Goal: Task Accomplishment & Management: Complete application form

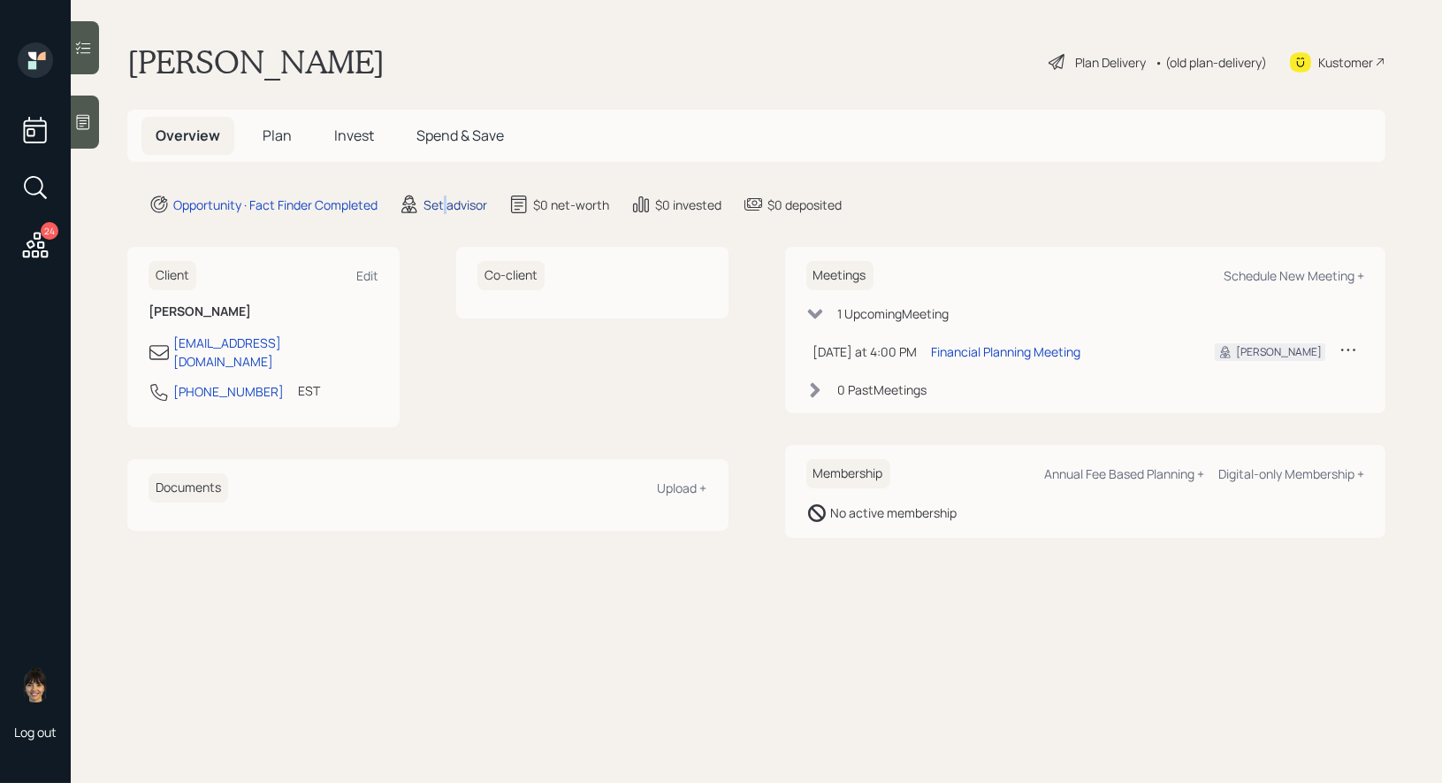
click at [446, 202] on div "Set advisor" at bounding box center [456, 204] width 64 height 19
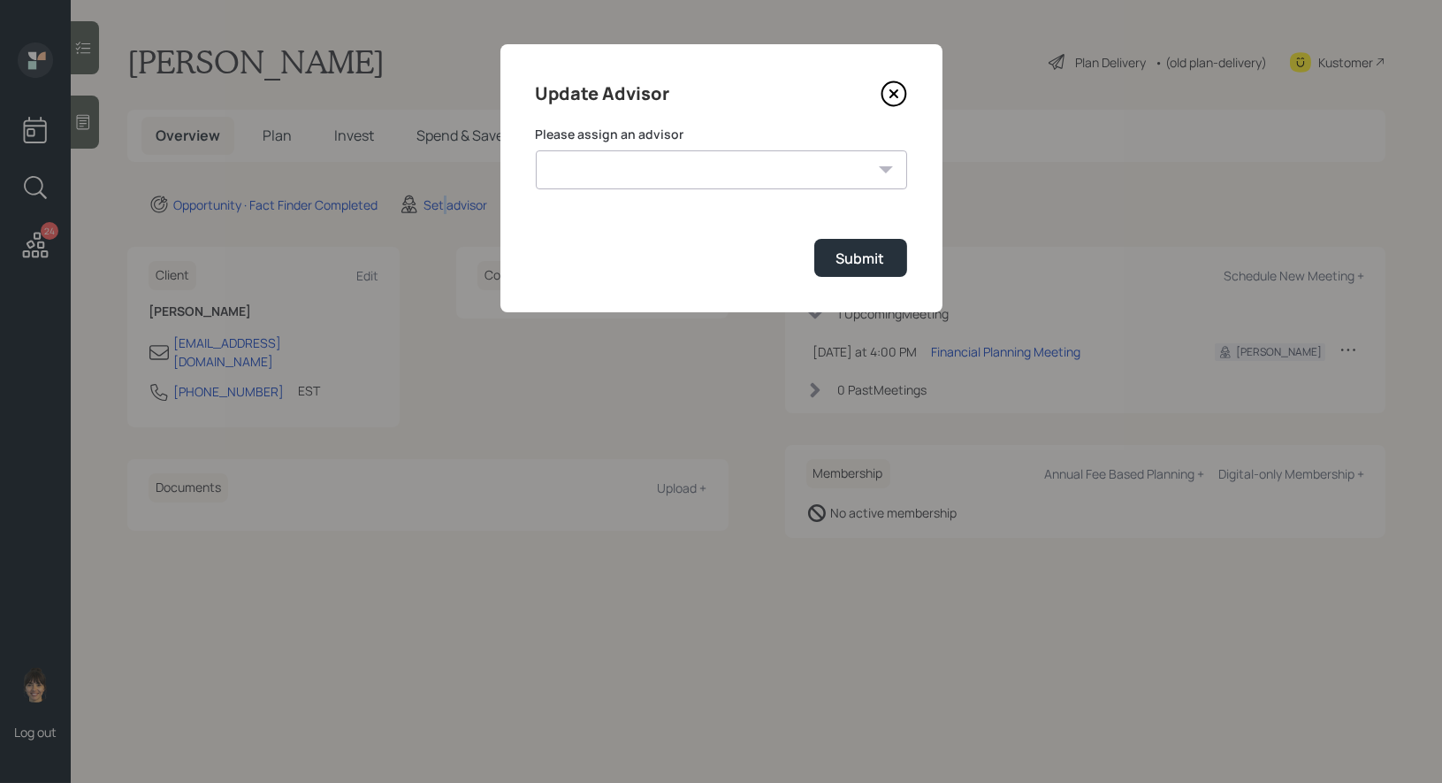
click at [664, 166] on select "[PERSON_NAME] [PERSON_NAME] End [PERSON_NAME] [PERSON_NAME] [PERSON_NAME] [PERS…" at bounding box center [721, 169] width 371 height 39
select select "8b79112e-3cfb-44f9-89e7-15267fe946c1"
click at [855, 250] on div "Submit" at bounding box center [860, 257] width 49 height 19
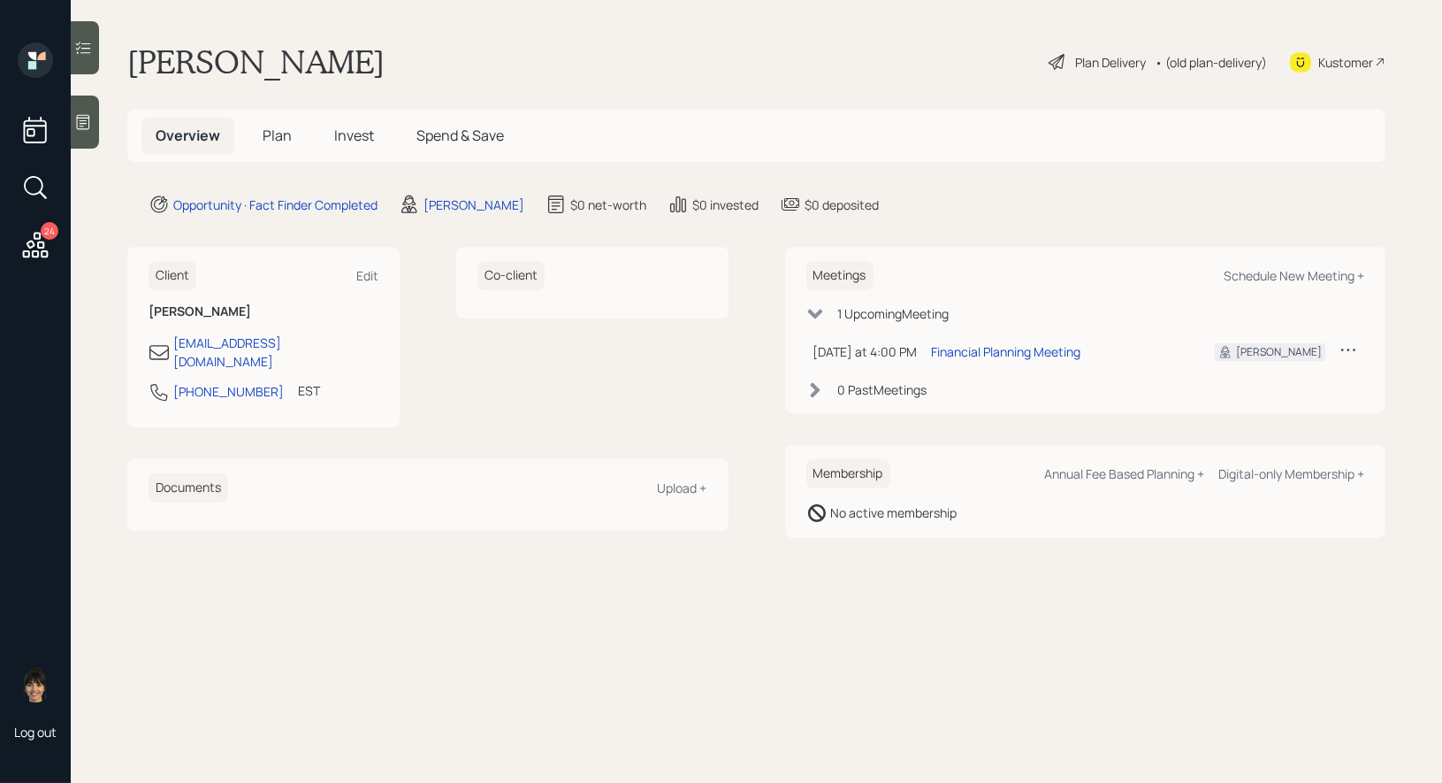
click at [81, 130] on icon at bounding box center [83, 122] width 18 height 18
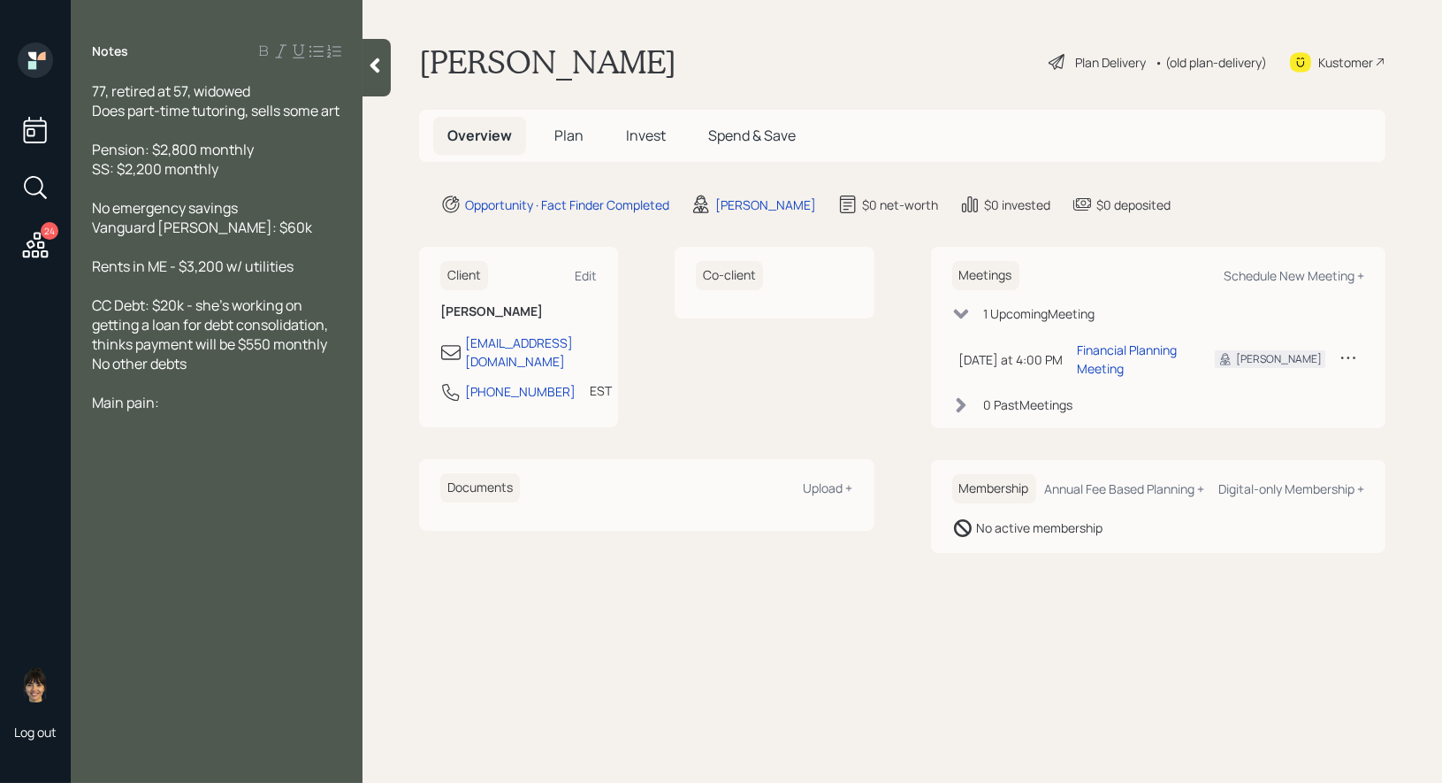
click at [563, 131] on span "Plan" at bounding box center [568, 135] width 29 height 19
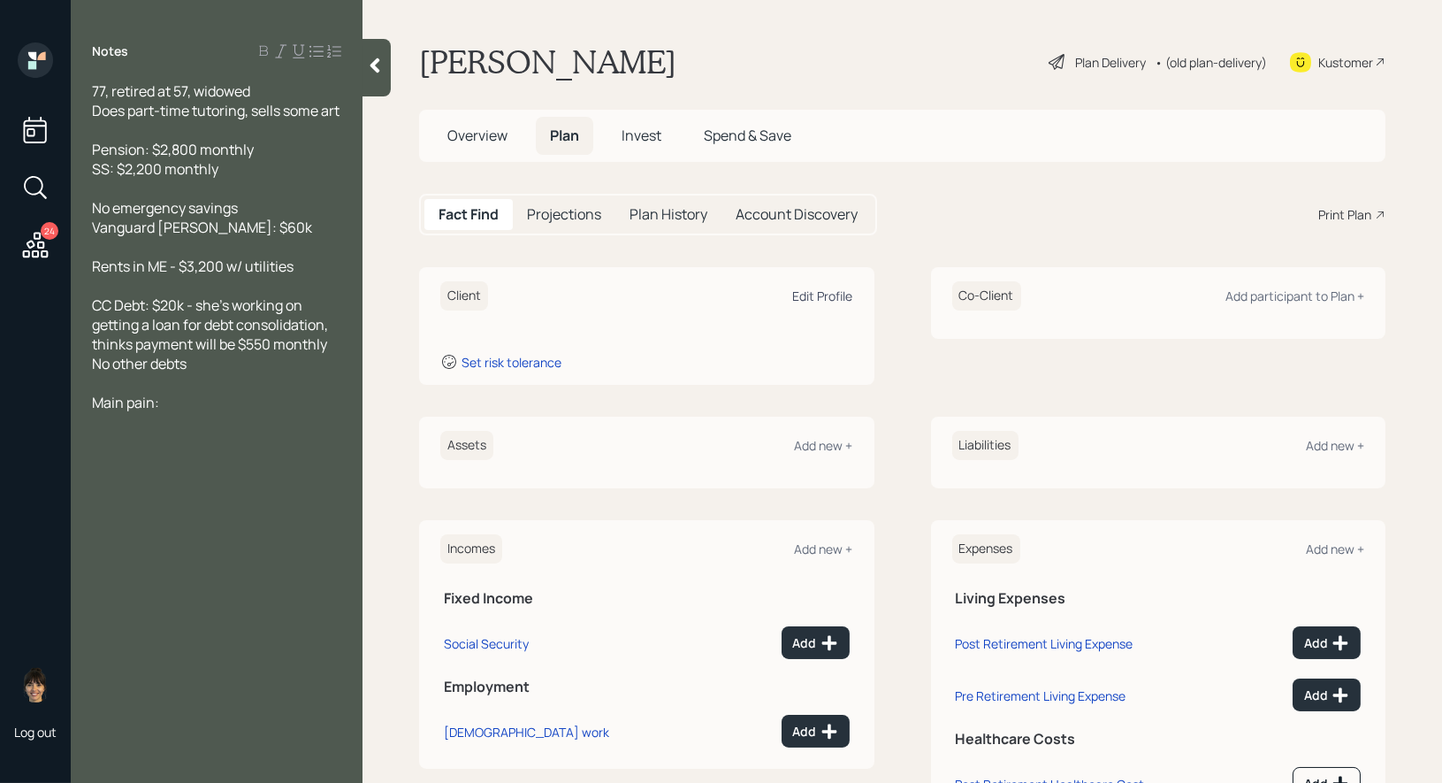
click at [828, 294] on div "Edit Profile" at bounding box center [823, 295] width 60 height 17
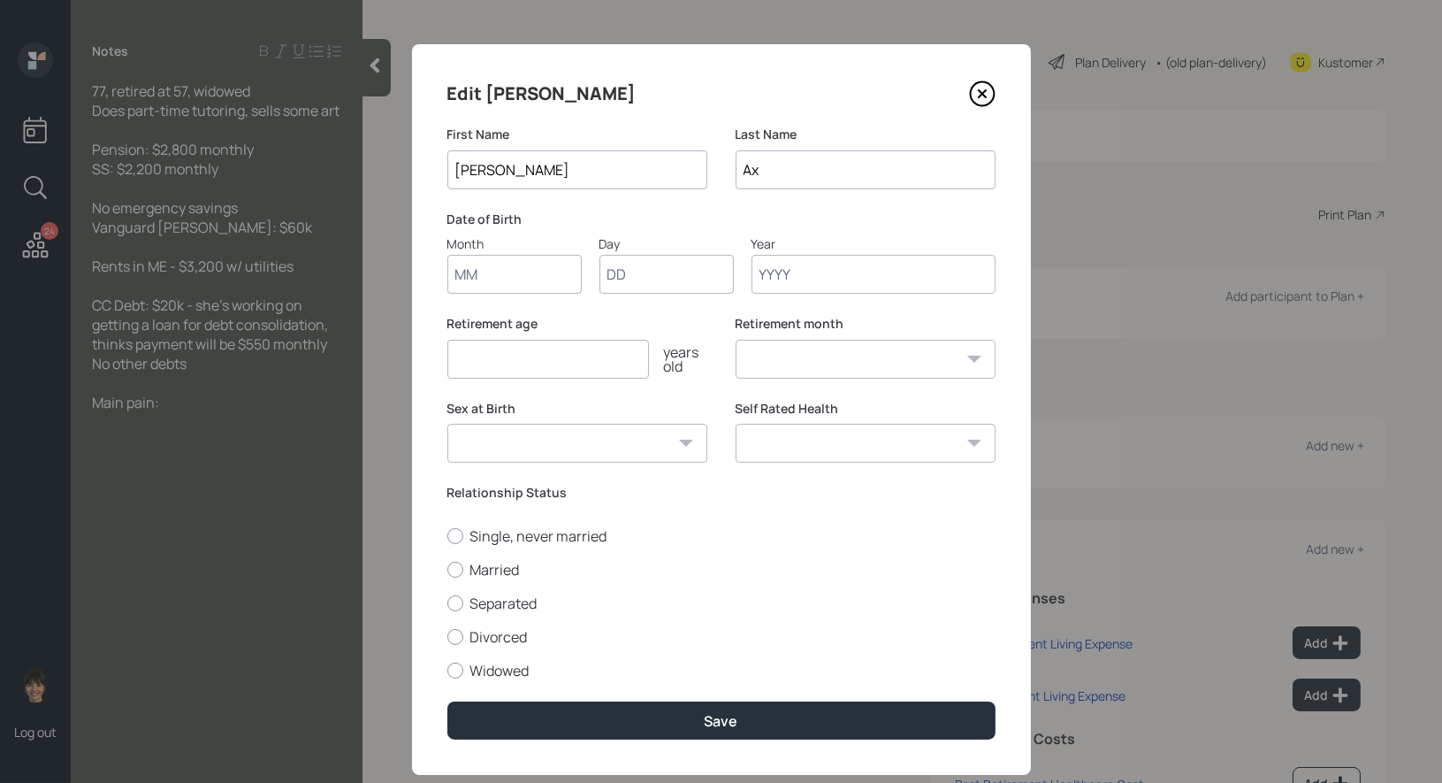
click at [539, 277] on input "Month" at bounding box center [514, 274] width 134 height 39
type input "01"
type input "1956"
select select "1"
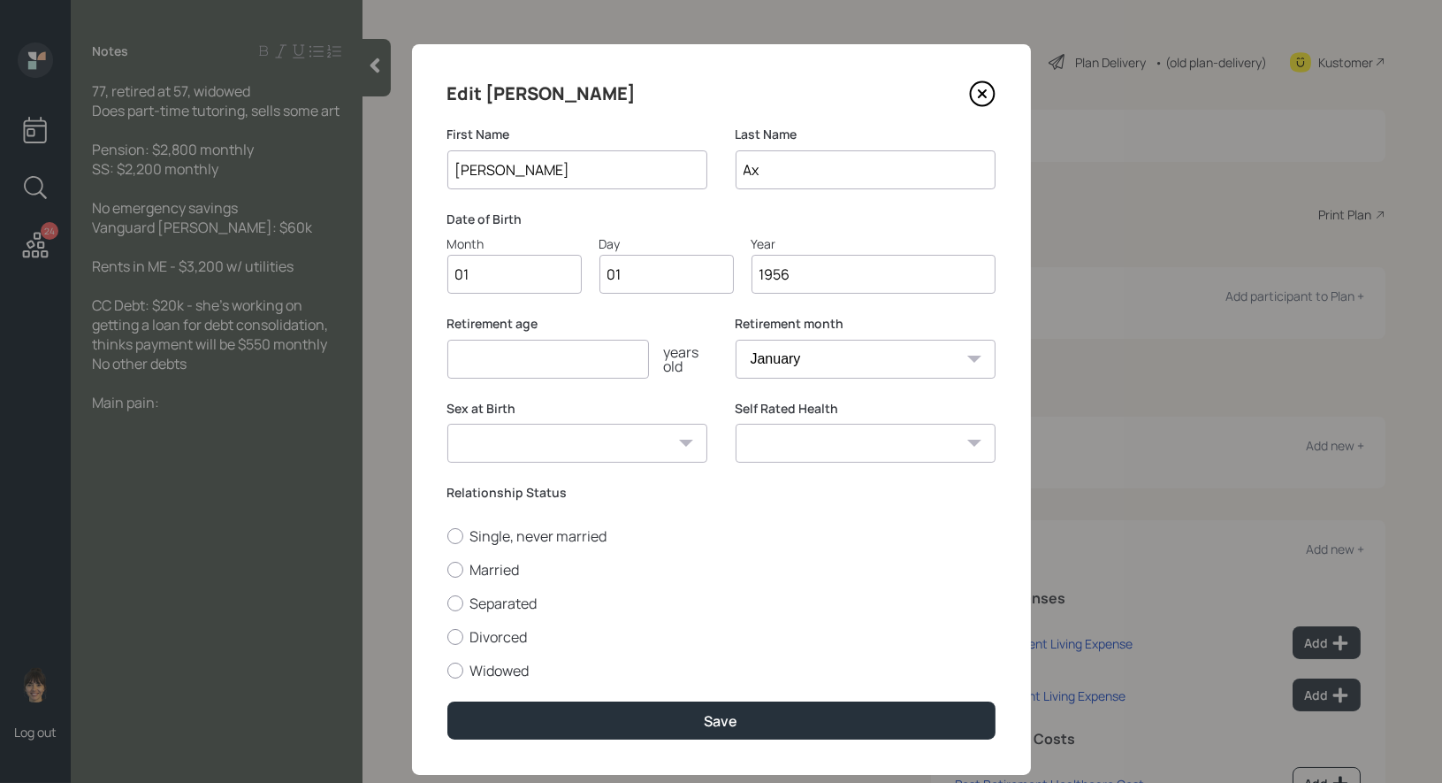
type input "1956"
click at [494, 355] on input "number" at bounding box center [548, 359] width 202 height 39
type input "67"
click at [460, 675] on div at bounding box center [455, 670] width 16 height 16
click at [447, 670] on input "Widowed" at bounding box center [447, 669] width 1 height 1
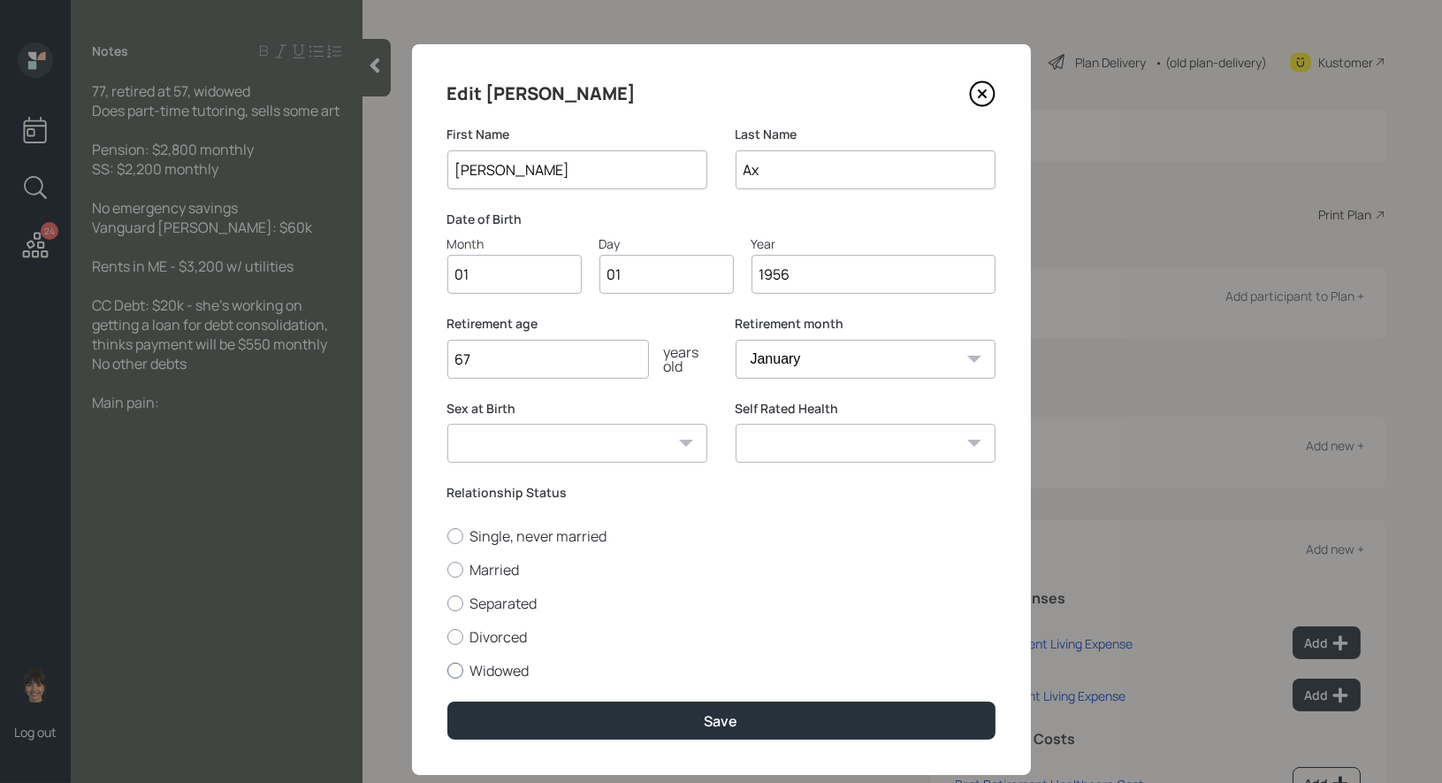
radio input "true"
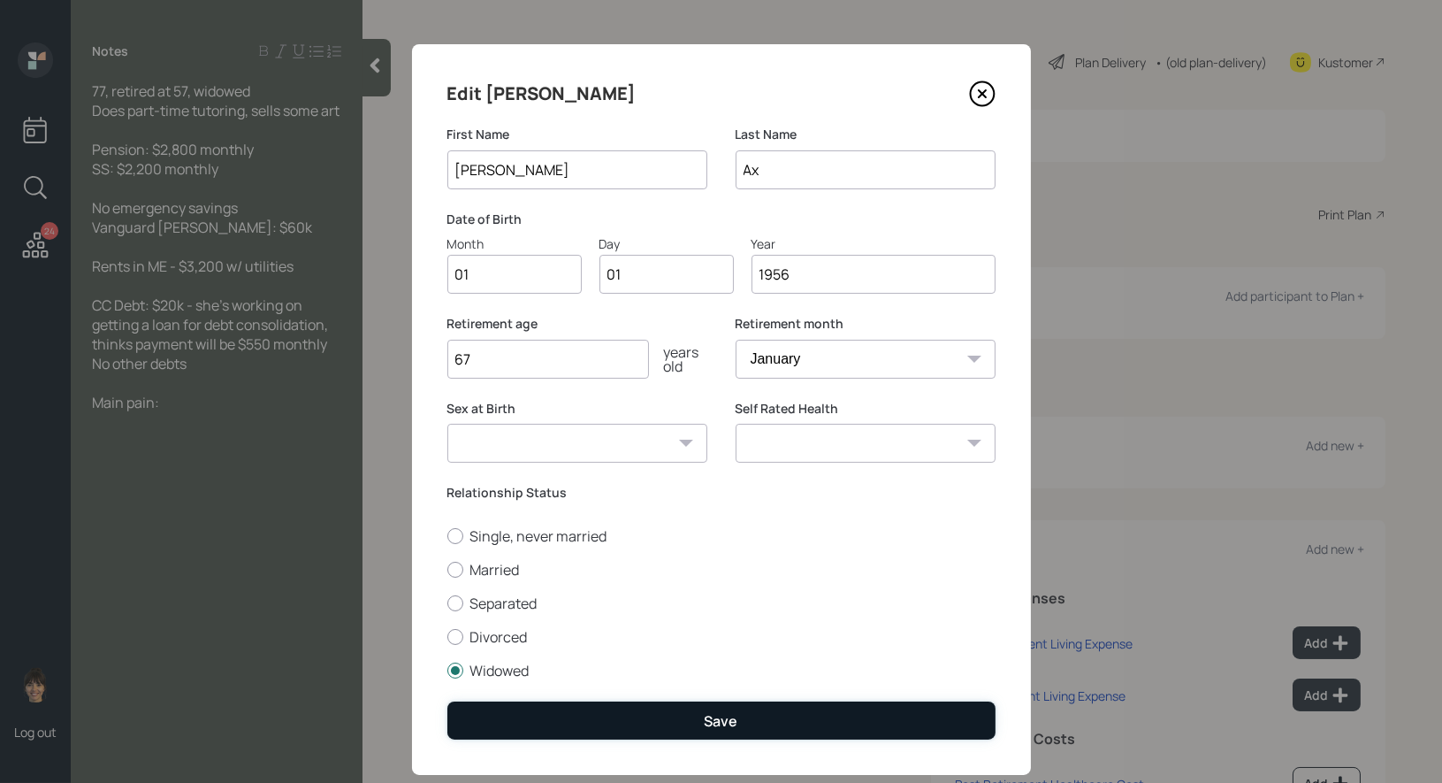
click at [500, 721] on button "Save" at bounding box center [721, 720] width 548 height 38
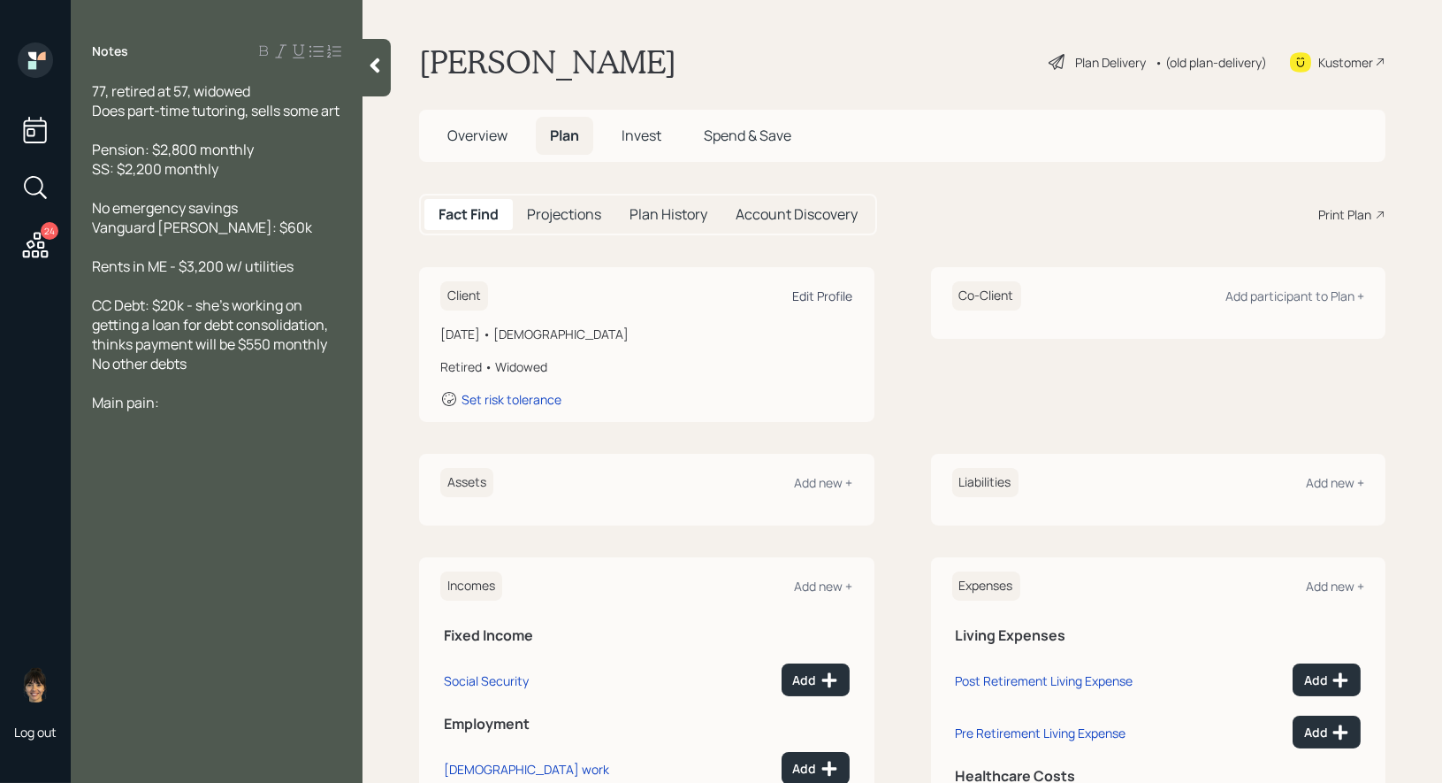
click at [817, 302] on div "Edit Profile" at bounding box center [823, 295] width 60 height 17
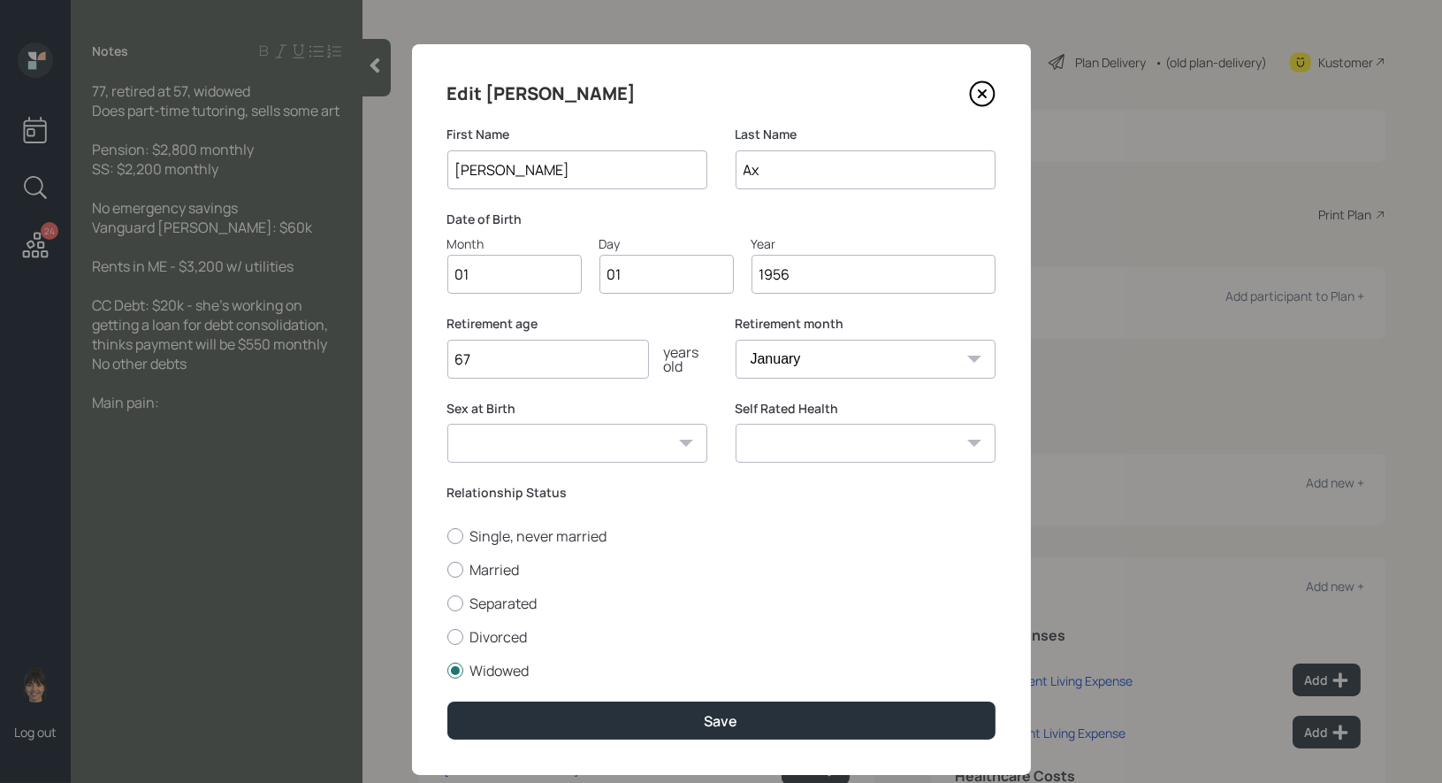
click at [798, 274] on input "1956" at bounding box center [874, 274] width 244 height 39
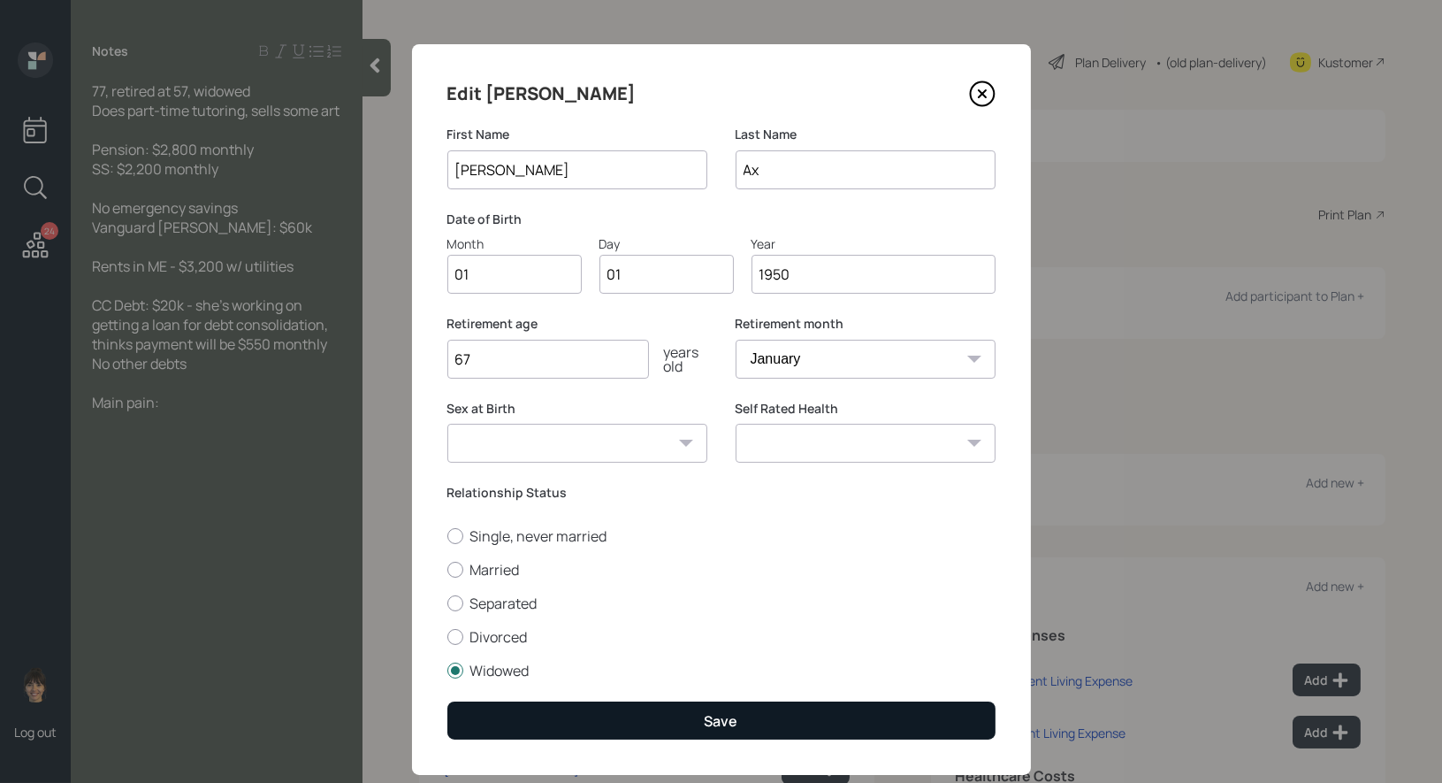
type input "1950"
click at [674, 726] on button "Save" at bounding box center [721, 720] width 548 height 38
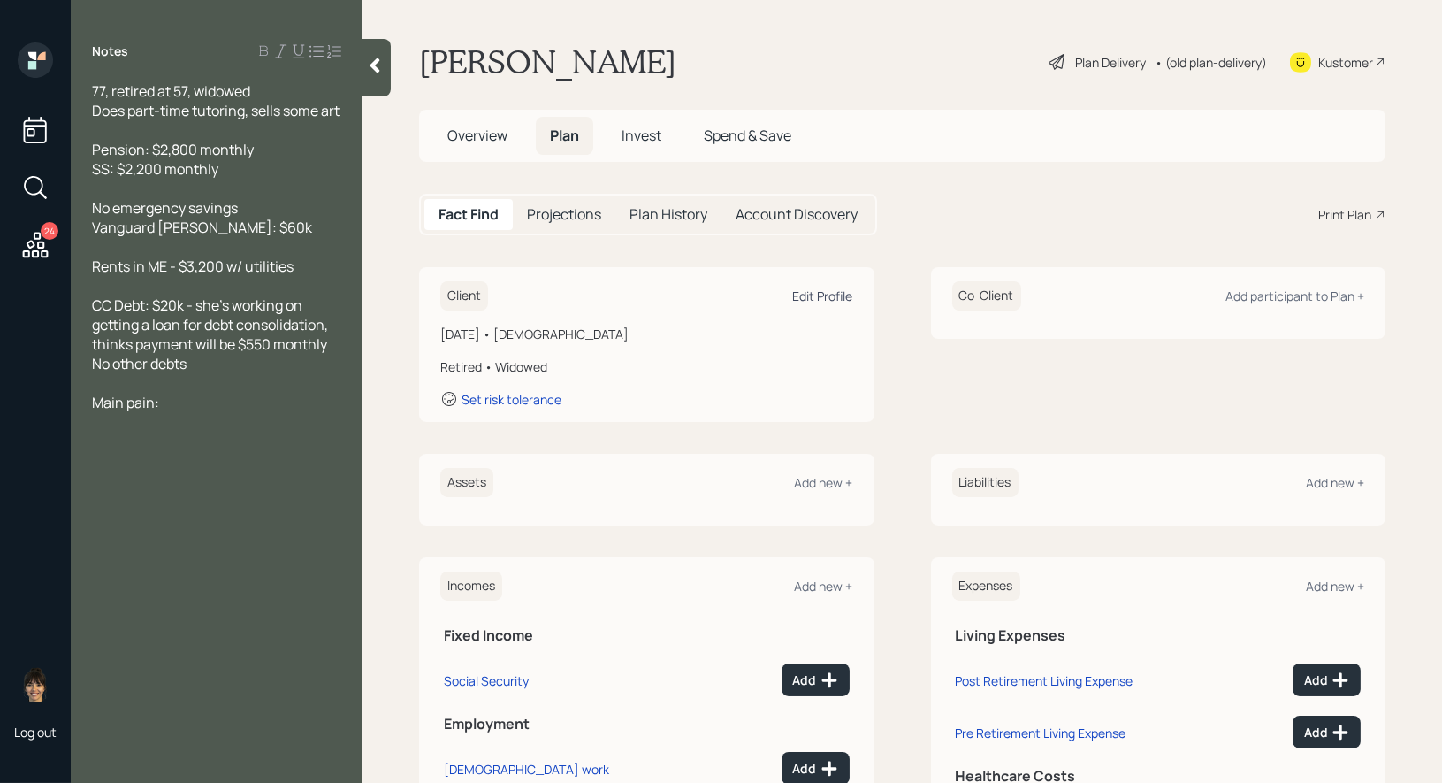
click at [819, 287] on div "Edit Profile" at bounding box center [823, 295] width 60 height 17
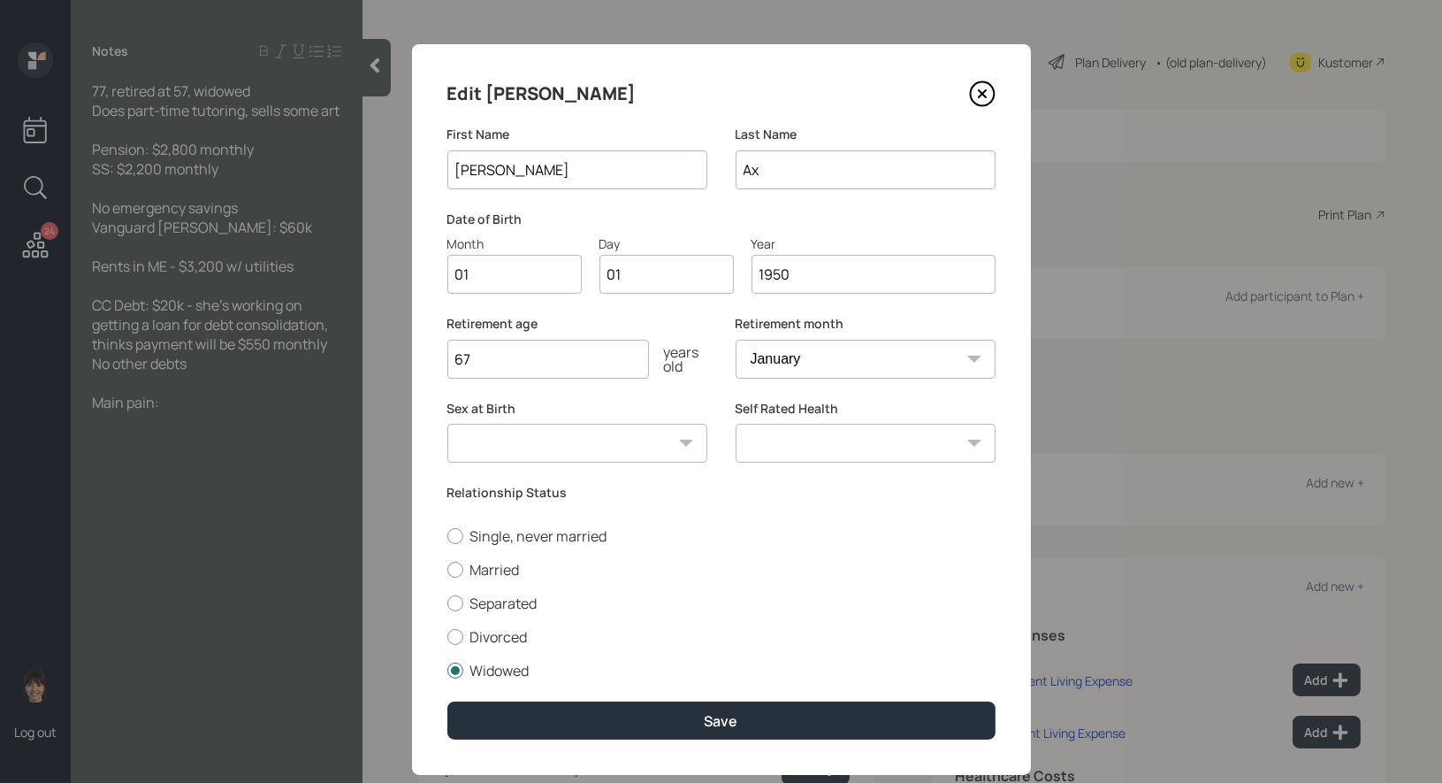
click at [794, 279] on input "1950" at bounding box center [874, 274] width 244 height 39
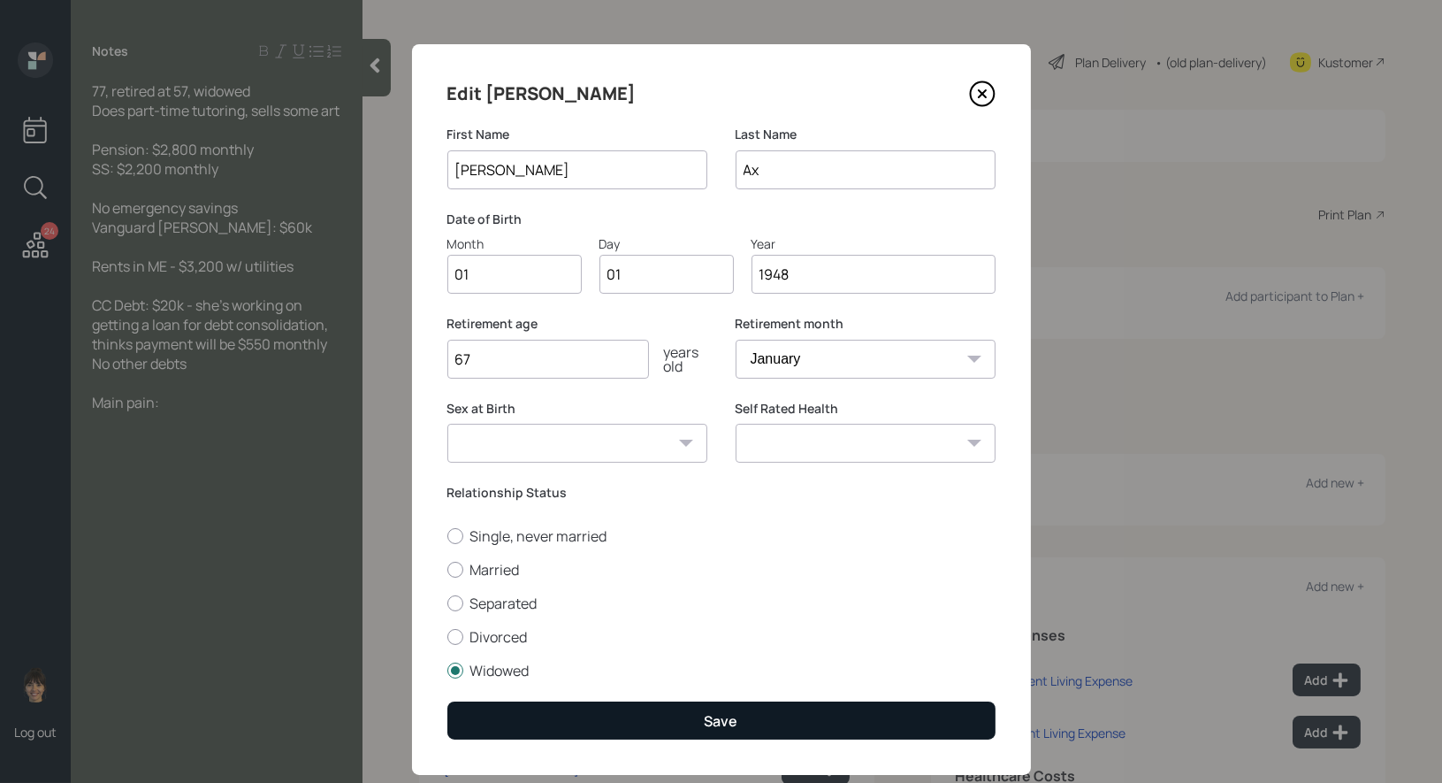
type input "1948"
click at [696, 721] on button "Save" at bounding box center [721, 720] width 548 height 38
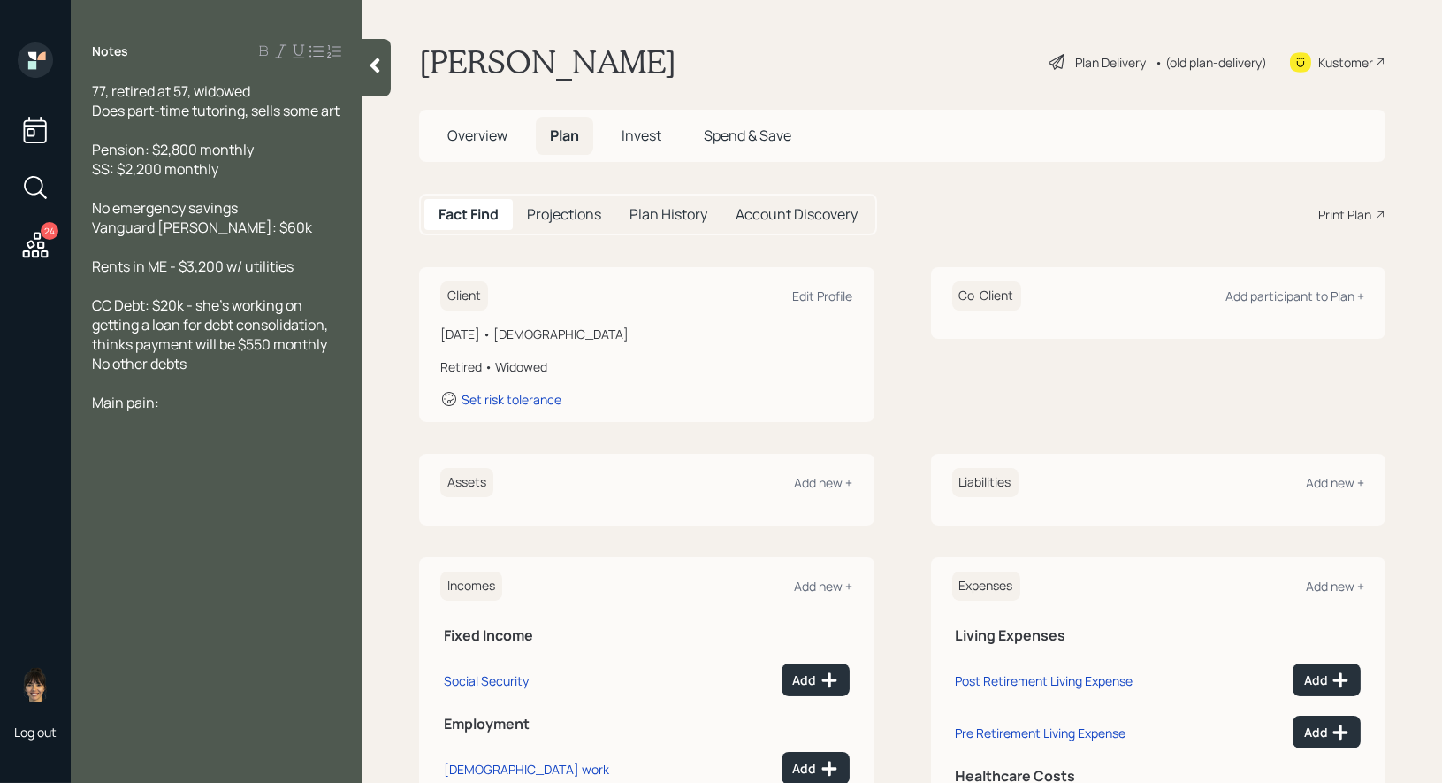
scroll to position [65, 0]
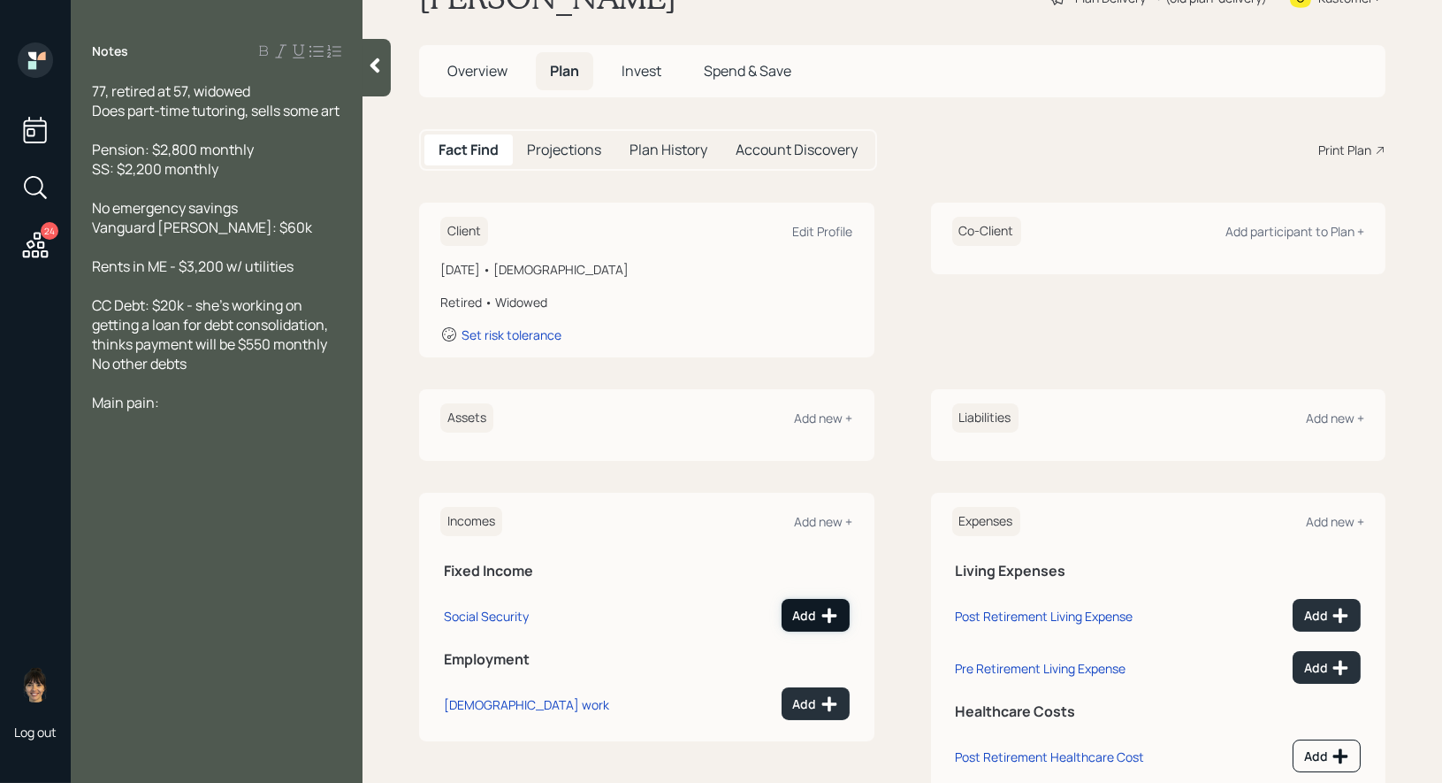
click at [816, 619] on div "Add" at bounding box center [815, 616] width 45 height 18
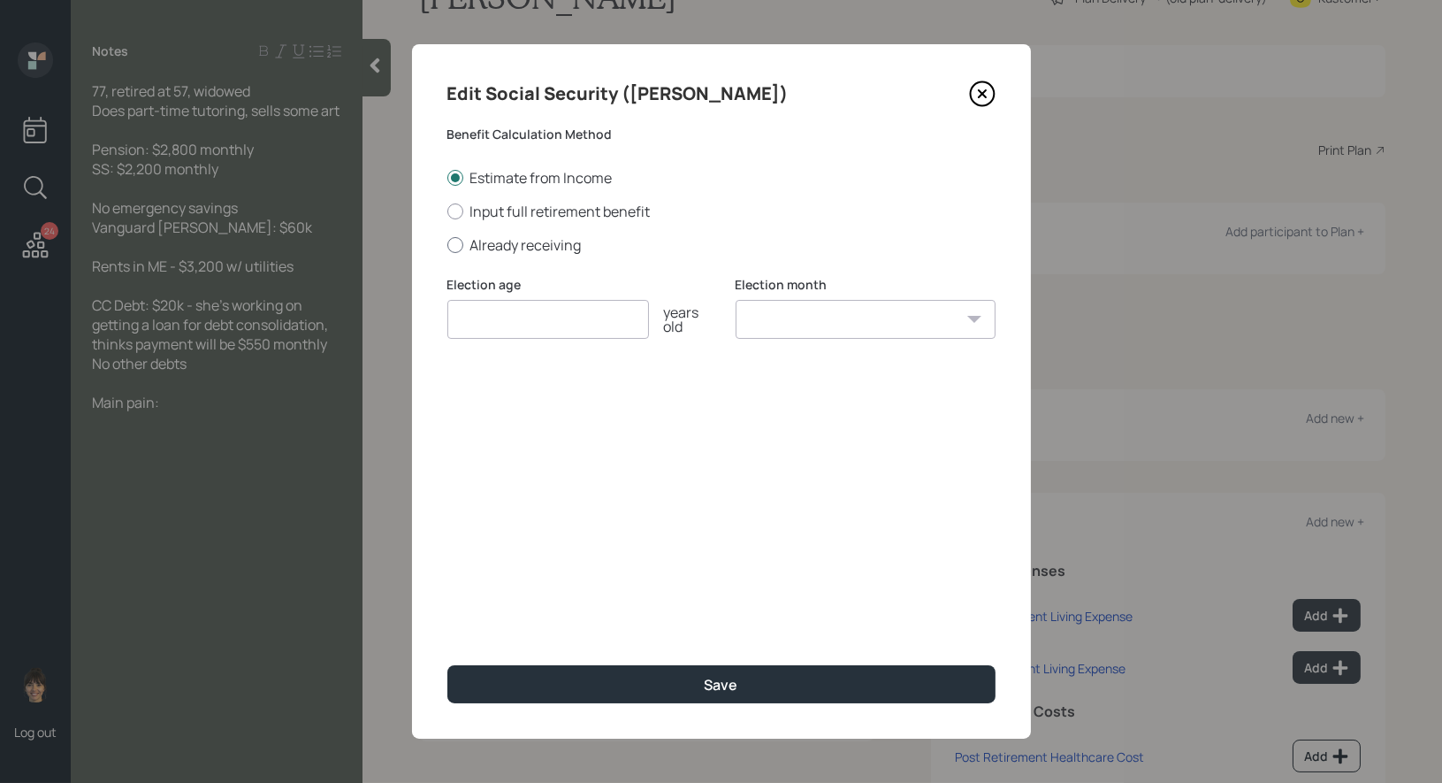
click at [517, 243] on label "Already receiving" at bounding box center [721, 244] width 548 height 19
click at [447, 244] on input "Already receiving" at bounding box center [447, 244] width 1 height 1
radio input "true"
click at [517, 313] on input "number" at bounding box center [548, 319] width 202 height 39
type input "67"
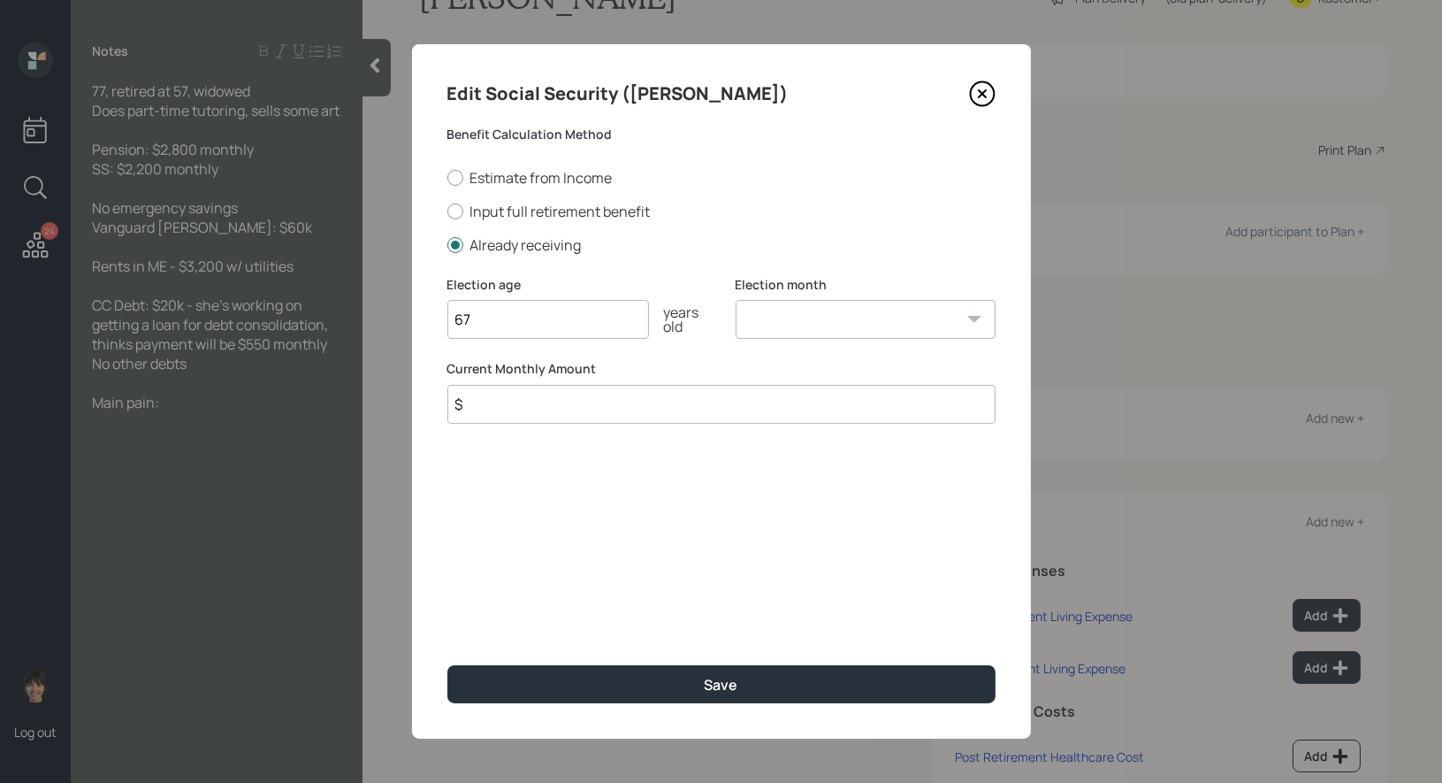
click at [846, 322] on select "January February March April May June July August September October November De…" at bounding box center [866, 319] width 260 height 39
select select "1"
click at [682, 409] on input "$" at bounding box center [721, 404] width 548 height 39
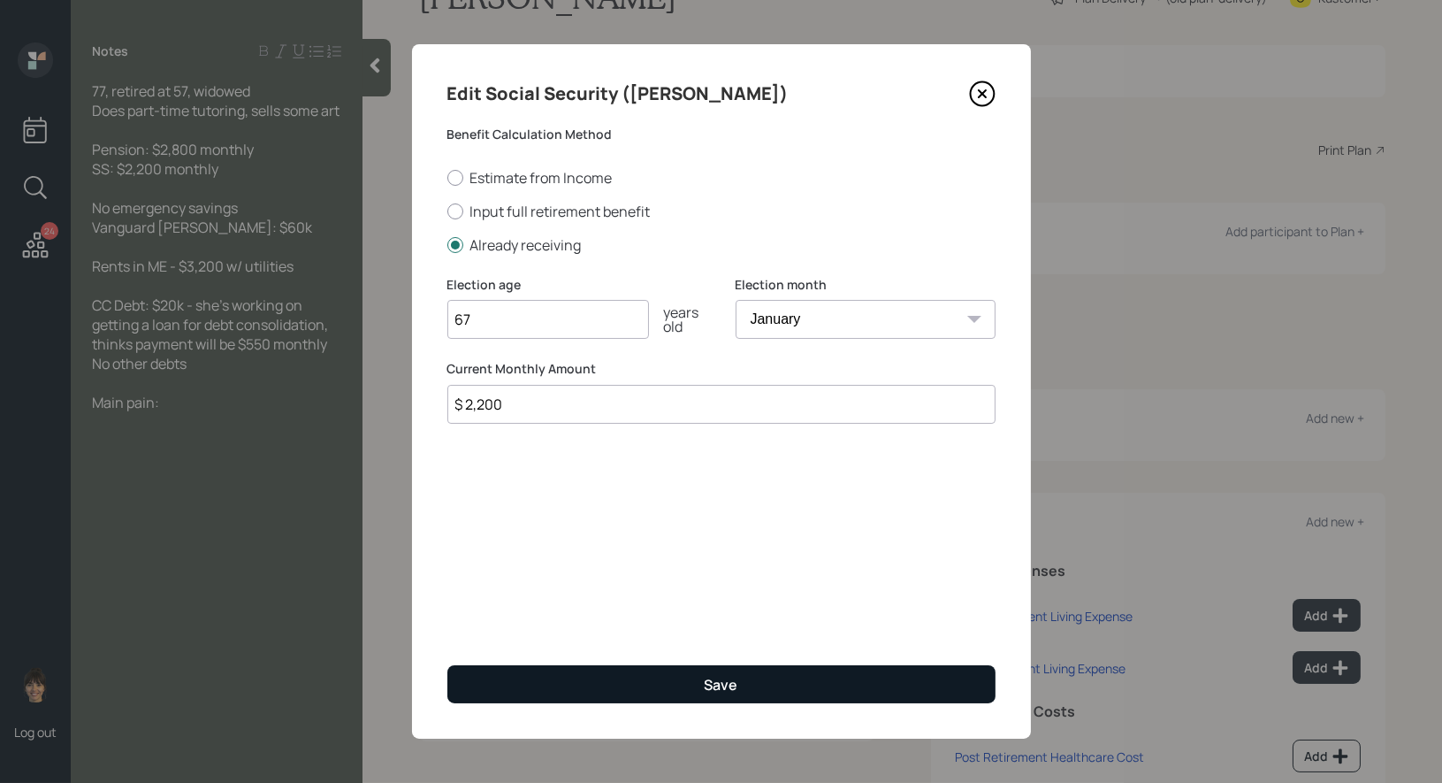
type input "$ 2,200"
click at [660, 683] on button "Save" at bounding box center [721, 684] width 548 height 38
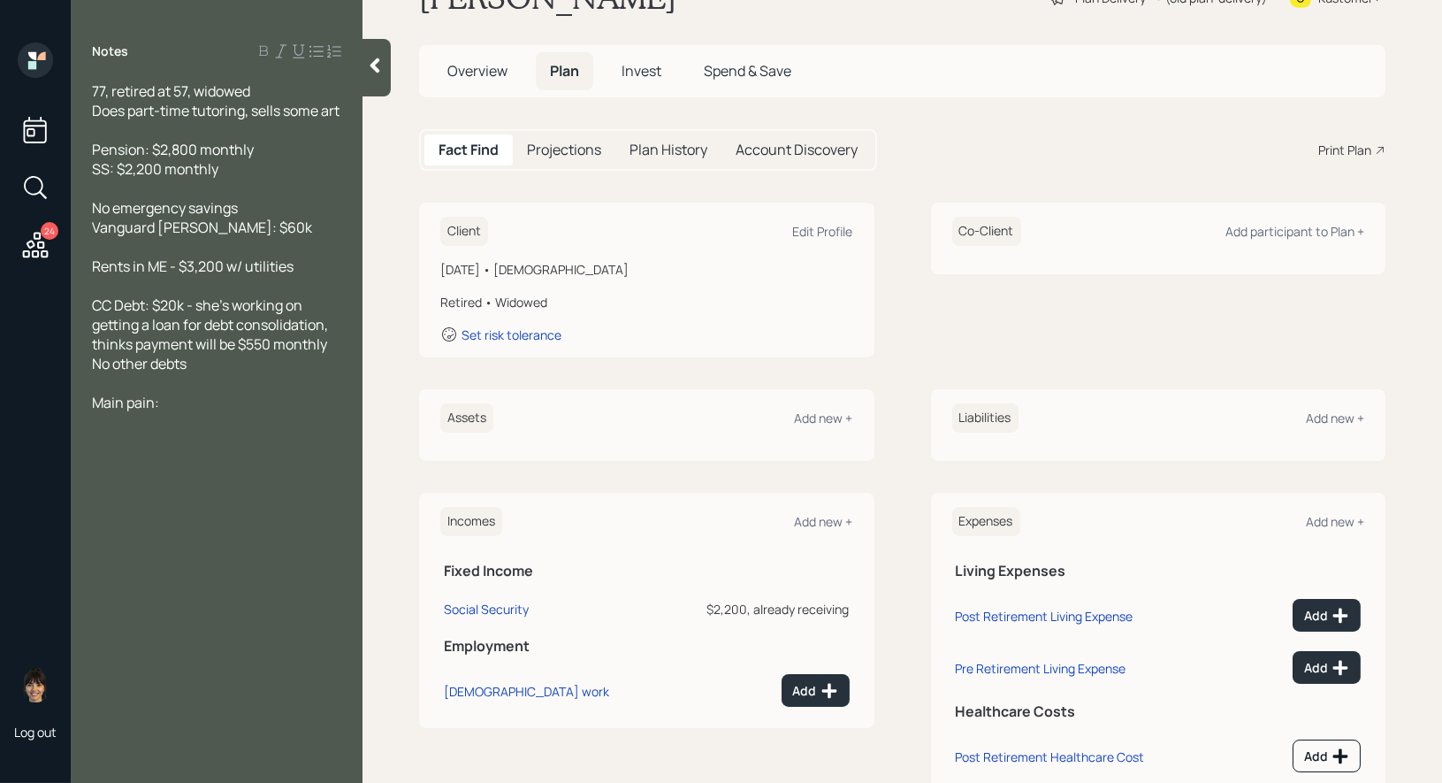
scroll to position [71, 0]
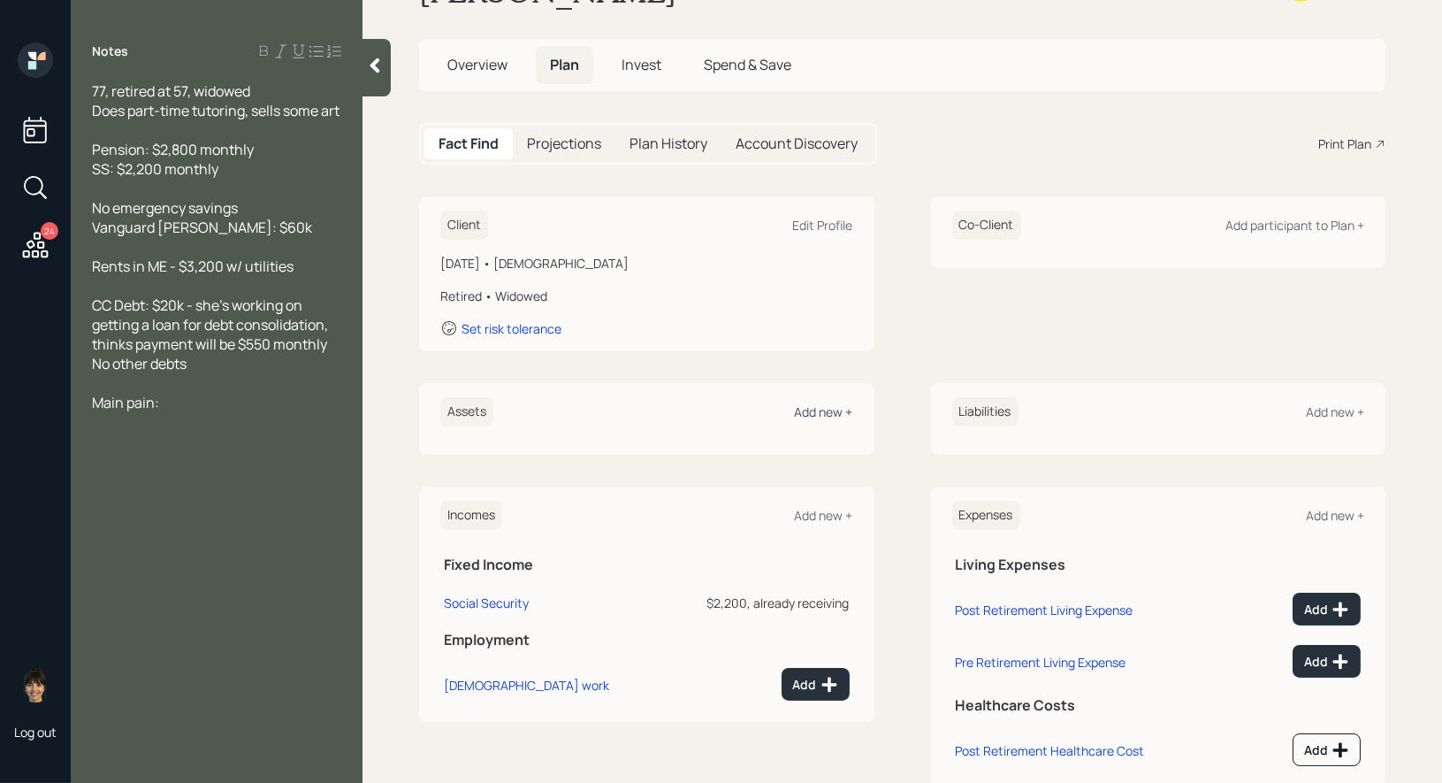
click at [841, 409] on div "Add new +" at bounding box center [824, 411] width 58 height 17
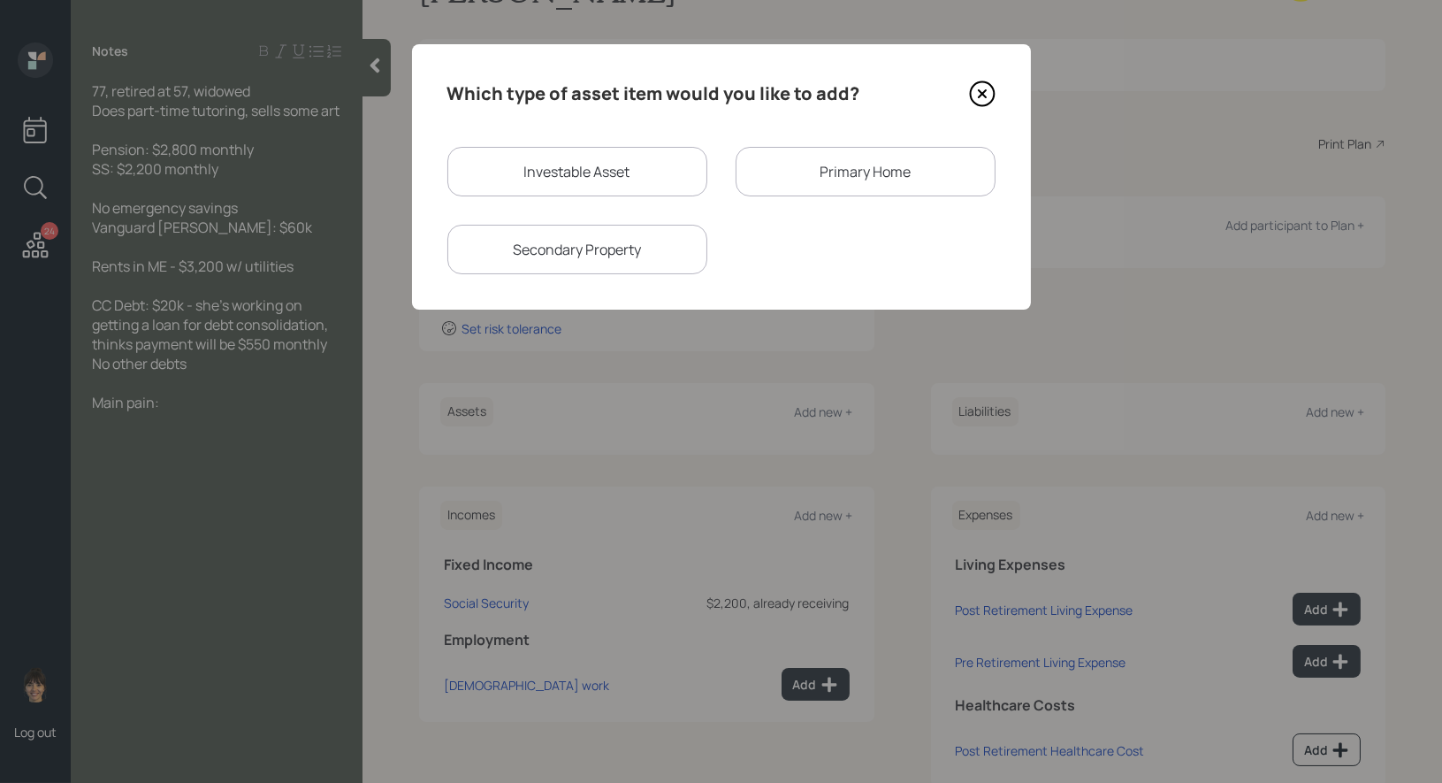
click at [653, 179] on div "Investable Asset" at bounding box center [577, 172] width 260 height 50
select select "taxable"
select select "balanced"
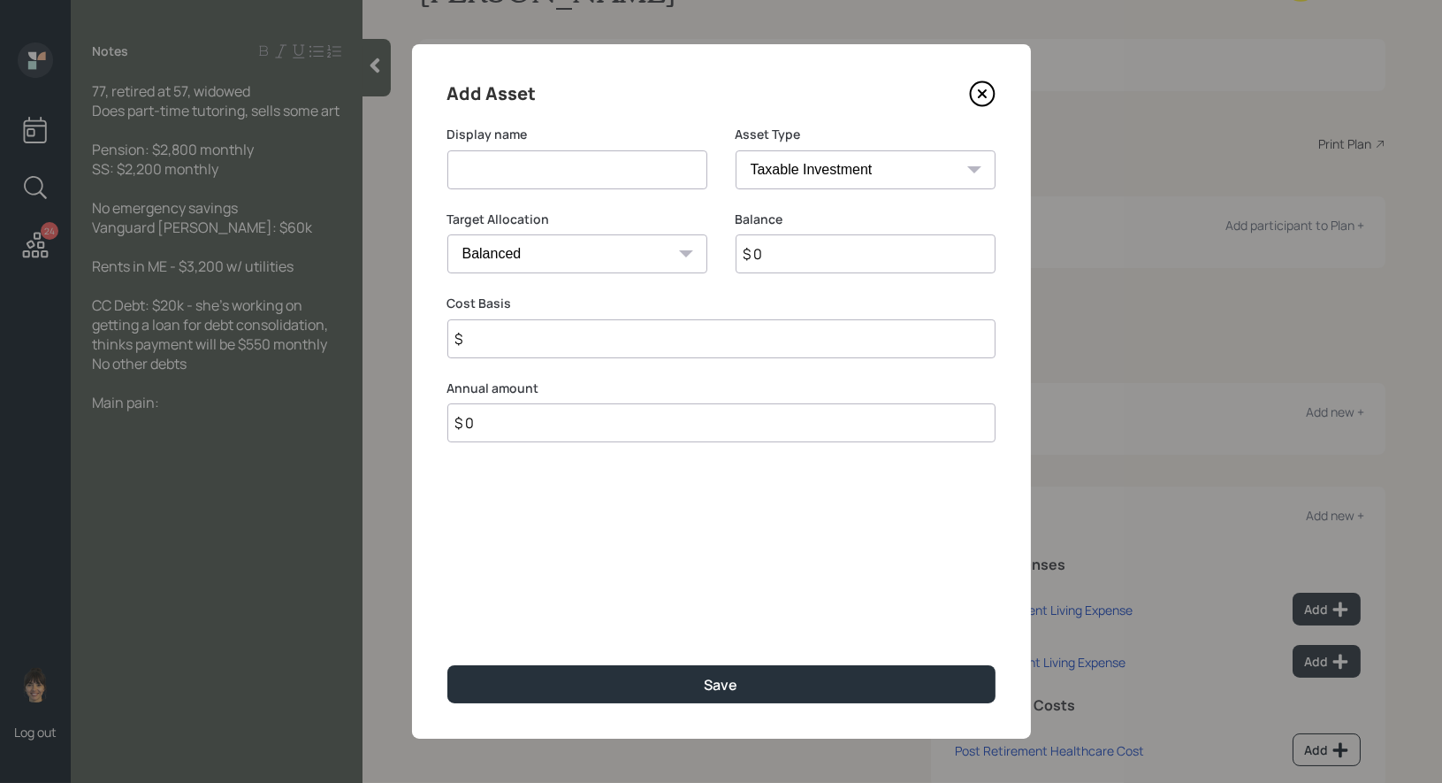
click at [625, 179] on input at bounding box center [577, 169] width 260 height 39
type input "Vanguard [PERSON_NAME]"
click at [908, 172] on select "SEP [PERSON_NAME] IRA 401(k) [PERSON_NAME] 401(k) 403(b) [PERSON_NAME] 403(b) 4…" at bounding box center [866, 169] width 260 height 39
select select "roth_ira"
type input "$"
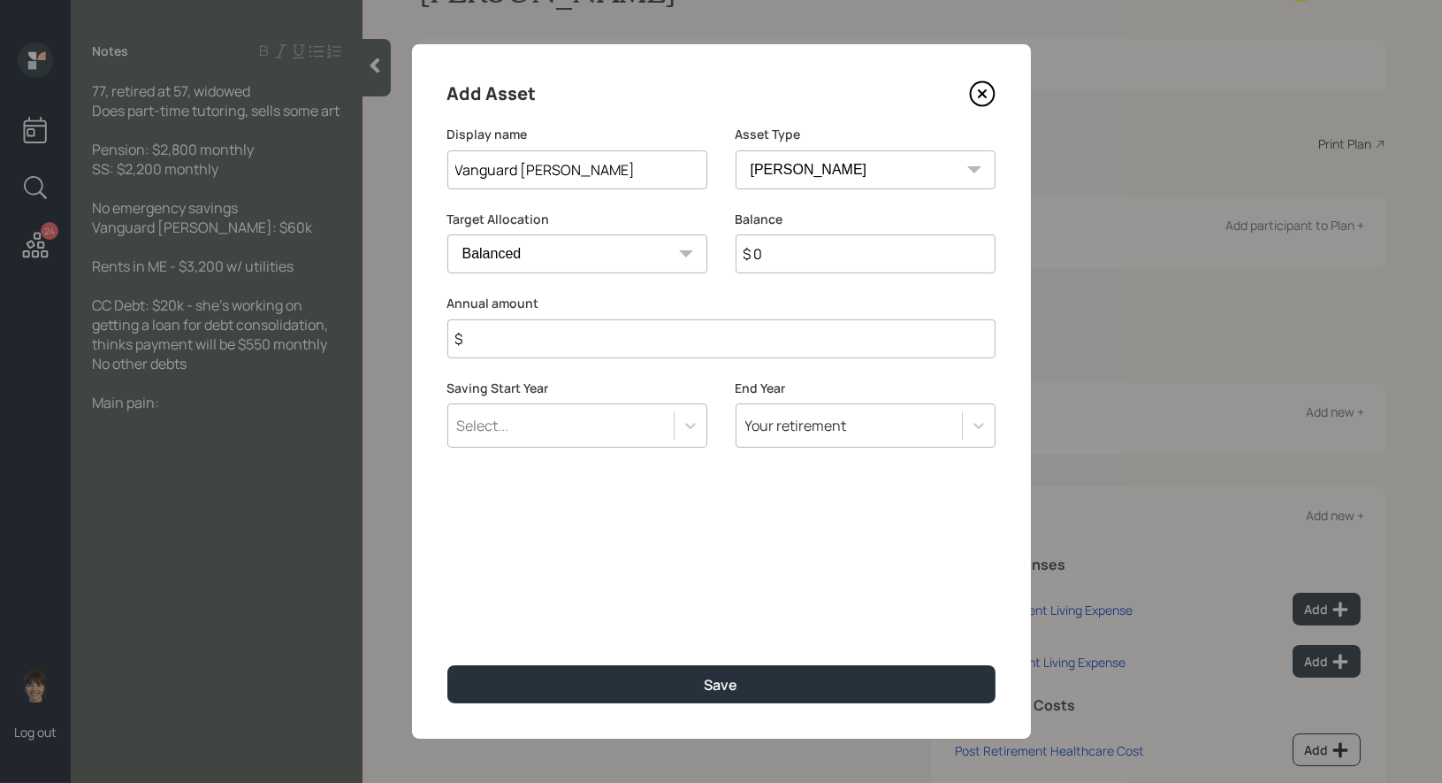
click at [787, 262] on input "$ 0" at bounding box center [866, 253] width 260 height 39
type input "$ 60,000"
click at [709, 336] on input "$" at bounding box center [721, 338] width 548 height 39
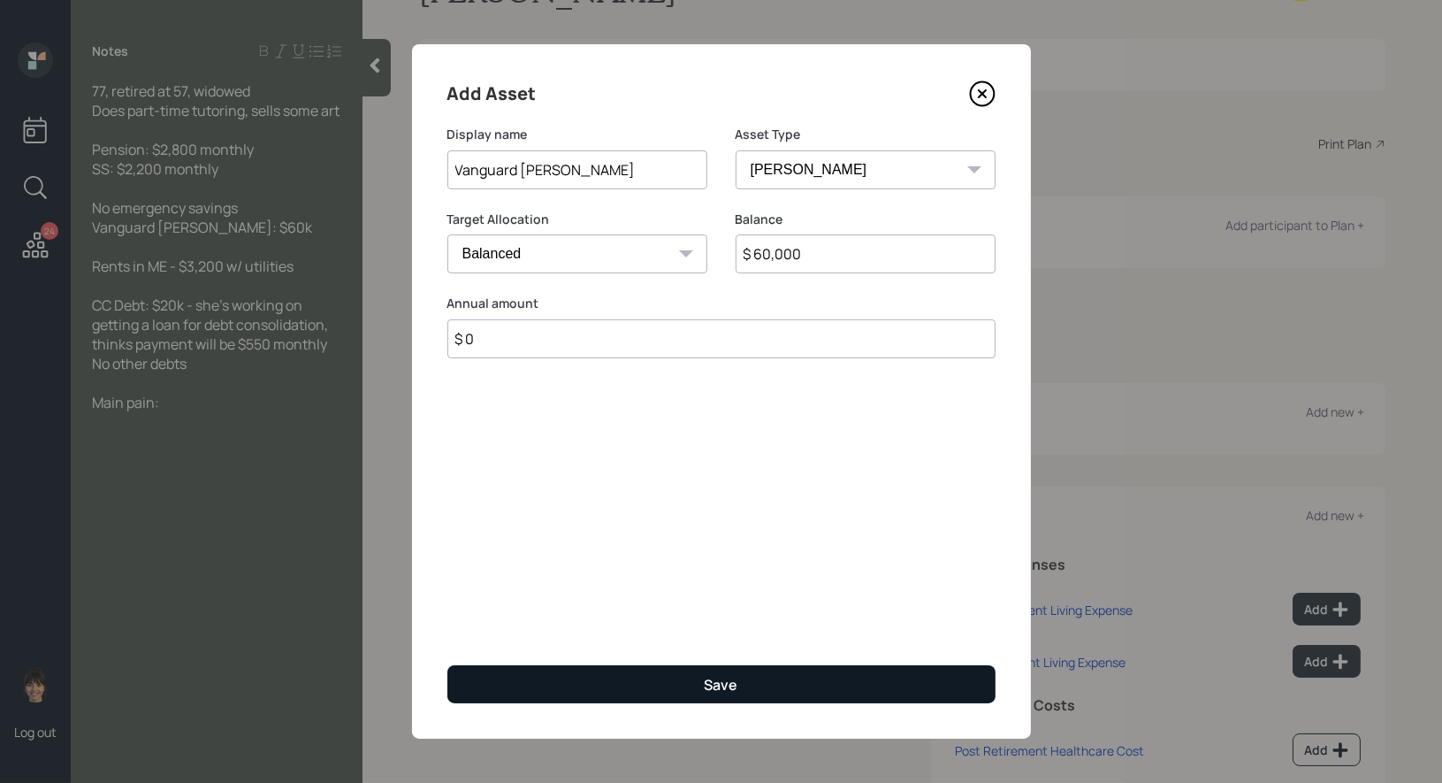
type input "$ 0"
click at [678, 686] on button "Save" at bounding box center [721, 684] width 548 height 38
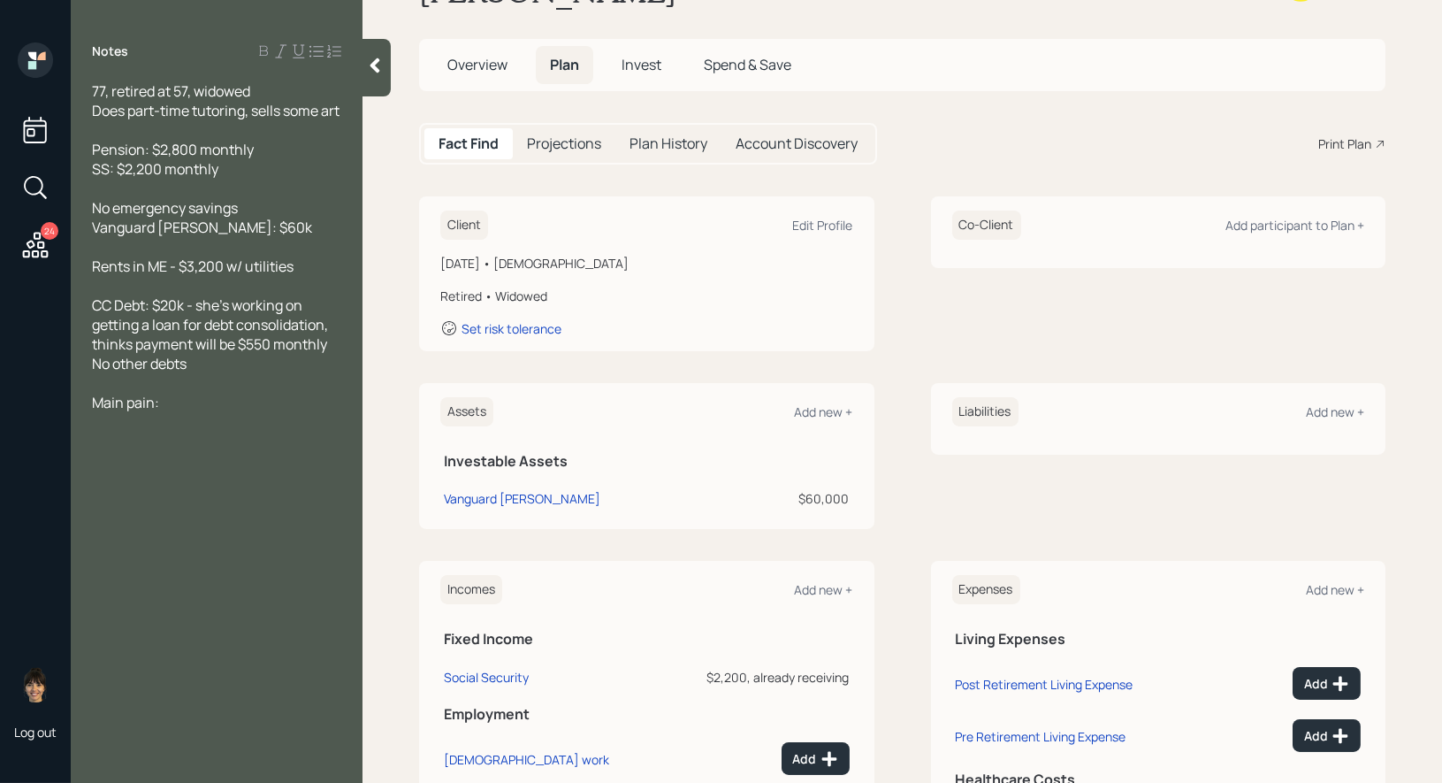
scroll to position [188, 0]
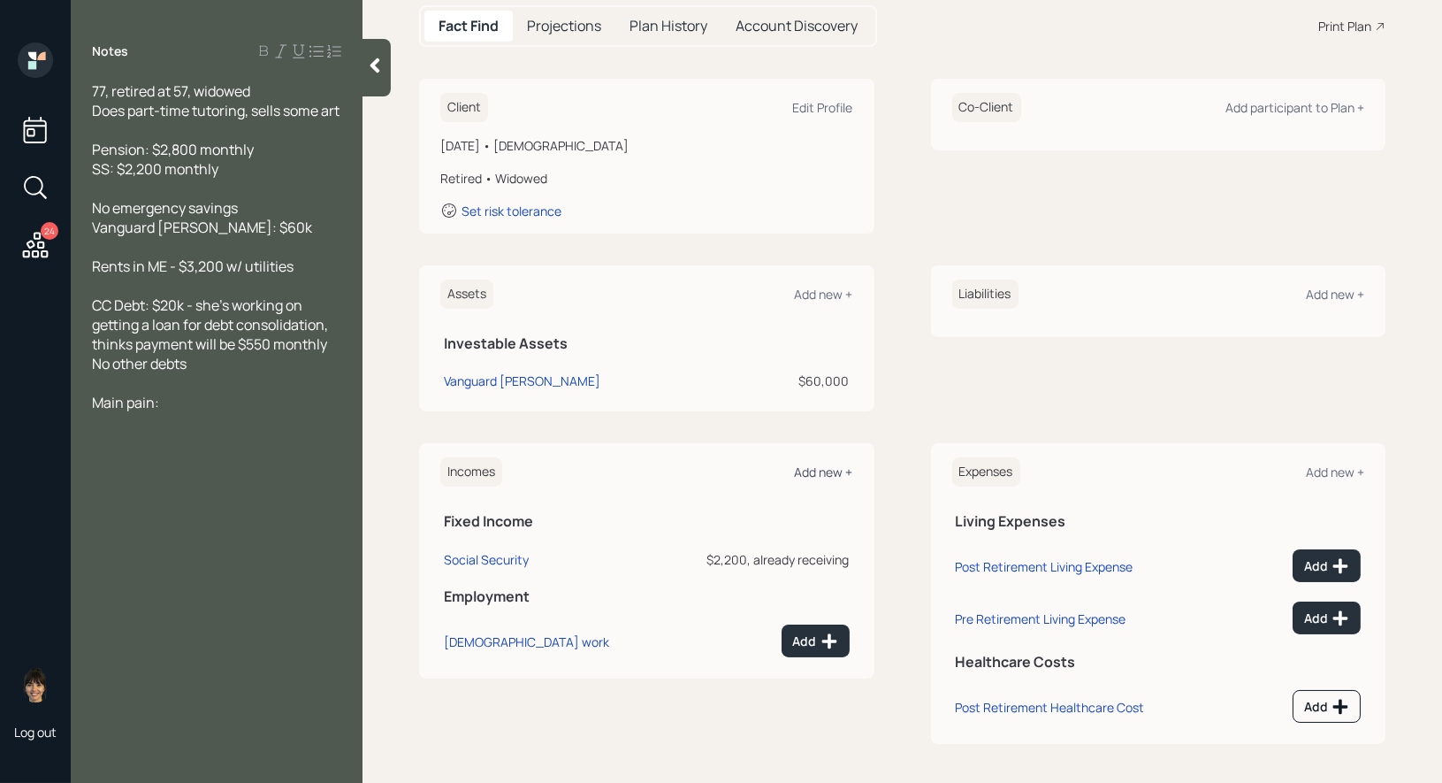
click at [830, 469] on div "Add new +" at bounding box center [824, 471] width 58 height 17
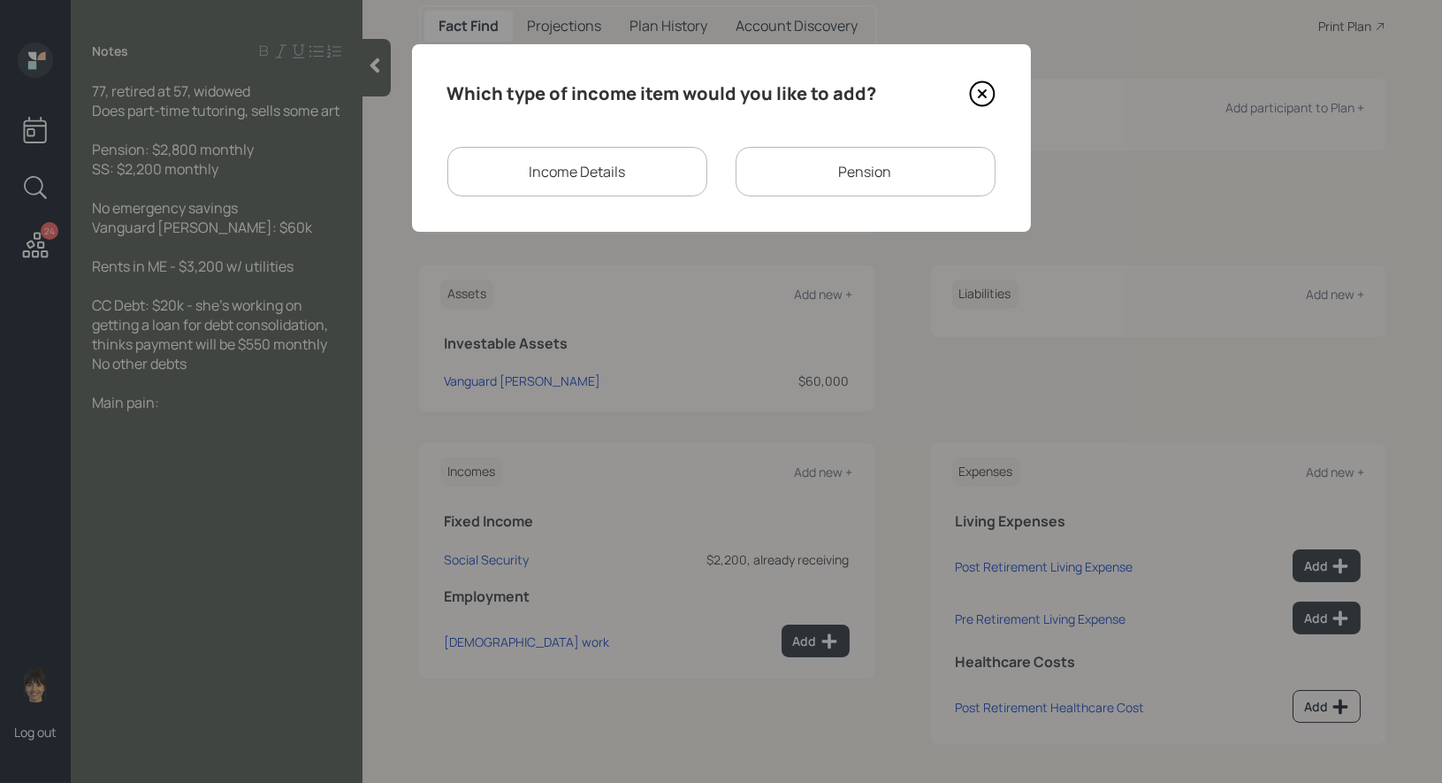
click at [804, 165] on div "Pension" at bounding box center [866, 172] width 260 height 50
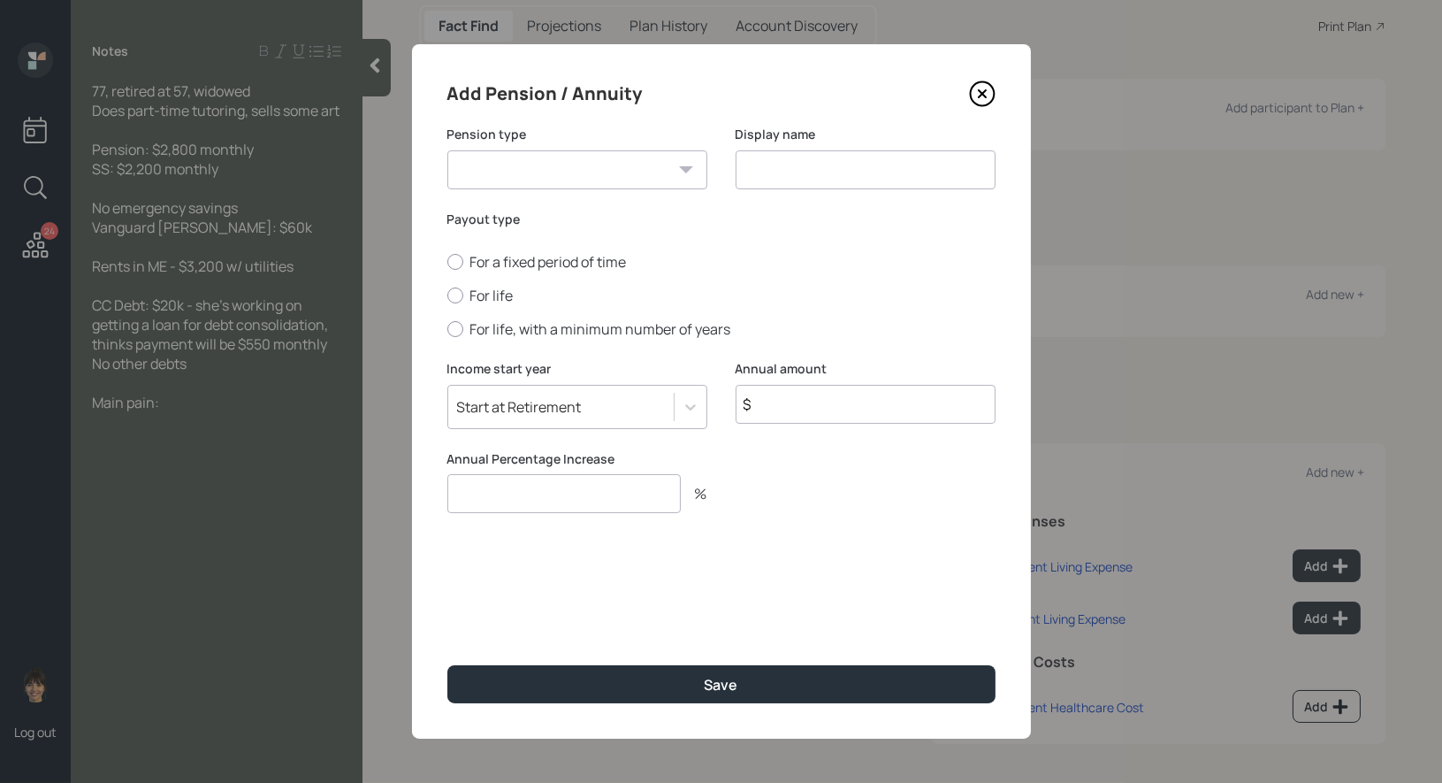
click at [631, 176] on select "Pension Annuity" at bounding box center [577, 169] width 260 height 39
select select "pension"
click at [795, 169] on input at bounding box center [866, 169] width 260 height 39
type input "Pension"
click at [457, 290] on div at bounding box center [455, 295] width 16 height 16
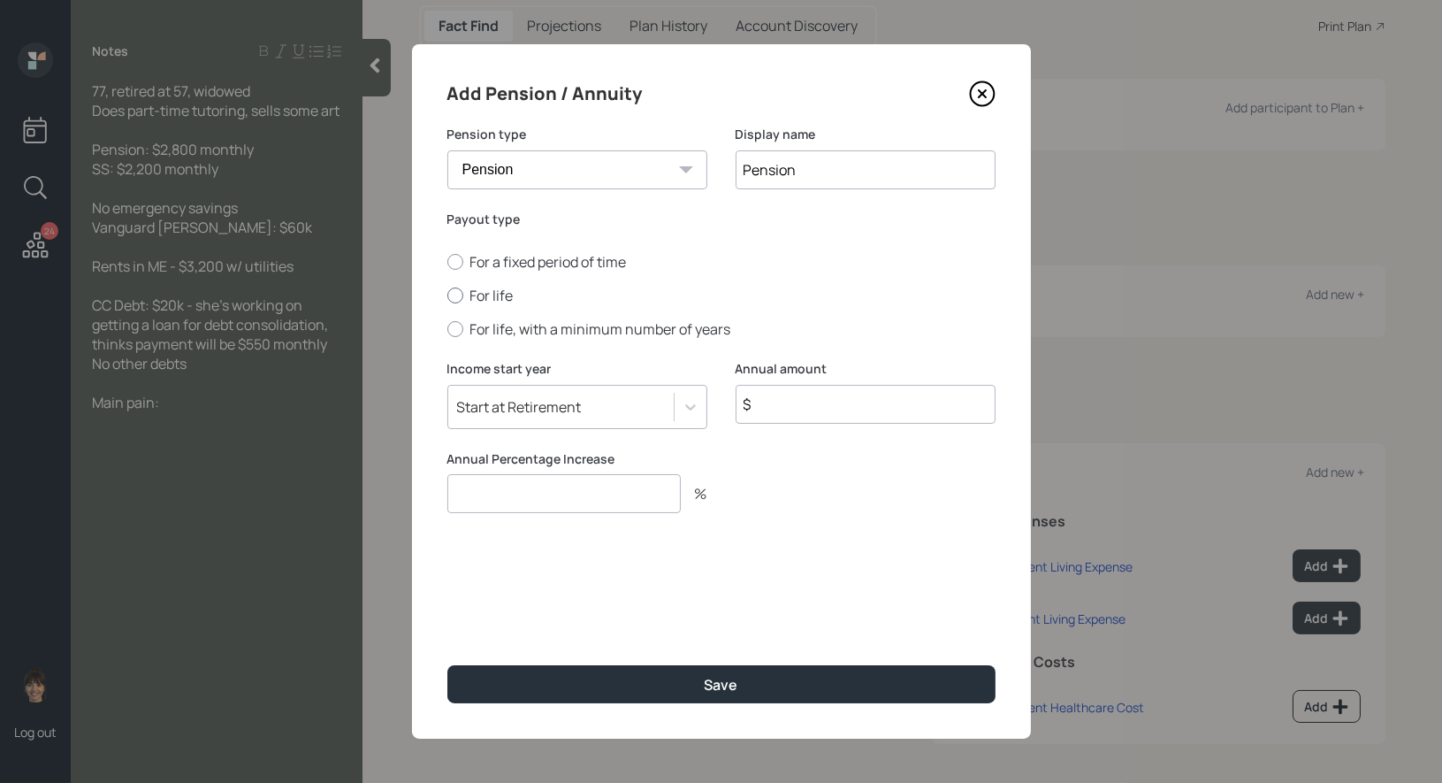
click at [447, 295] on input "For life" at bounding box center [447, 295] width 1 height 1
radio input "true"
click at [810, 415] on input "$" at bounding box center [866, 404] width 260 height 39
type input "$ 33,600"
click at [594, 490] on input "number" at bounding box center [563, 493] width 233 height 39
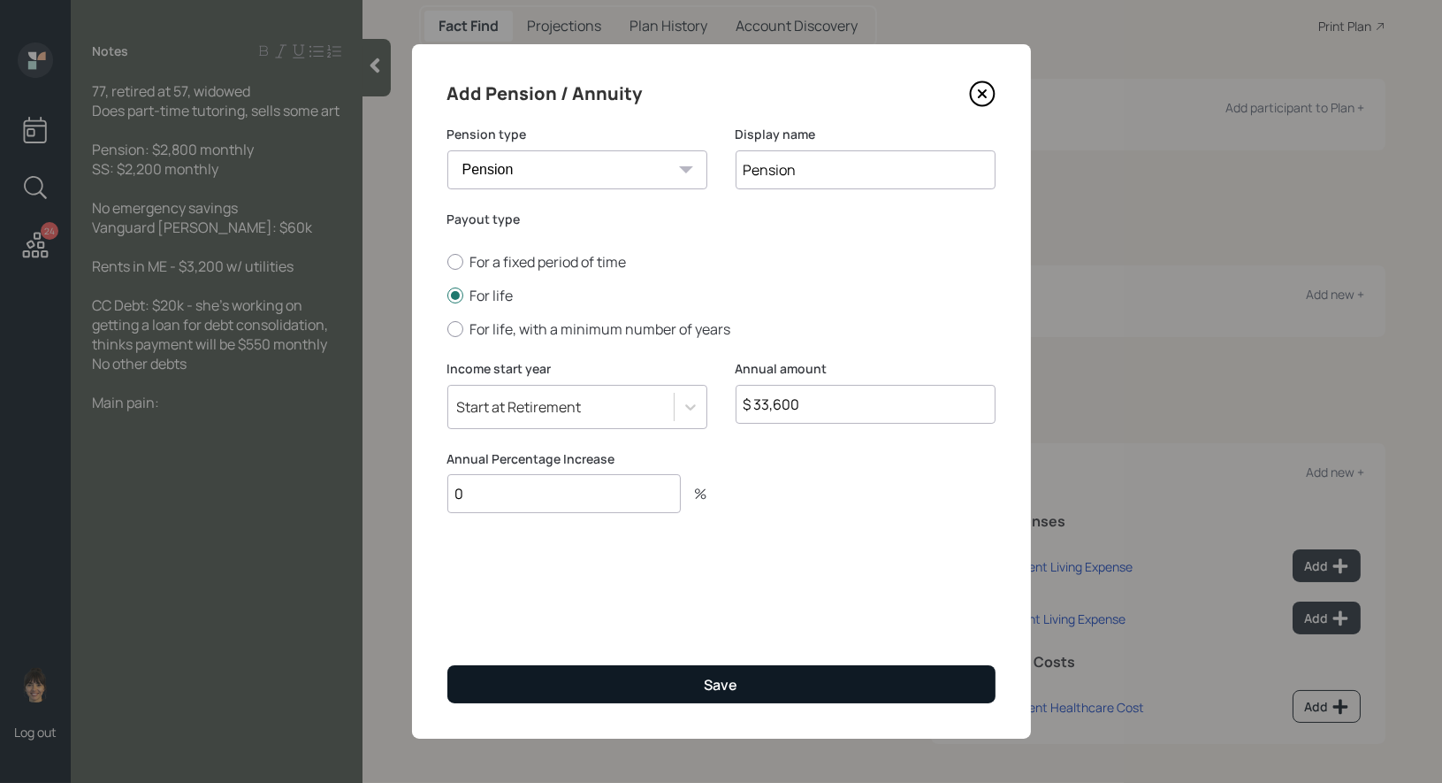
type input "0"
click at [571, 684] on button "Save" at bounding box center [721, 684] width 548 height 38
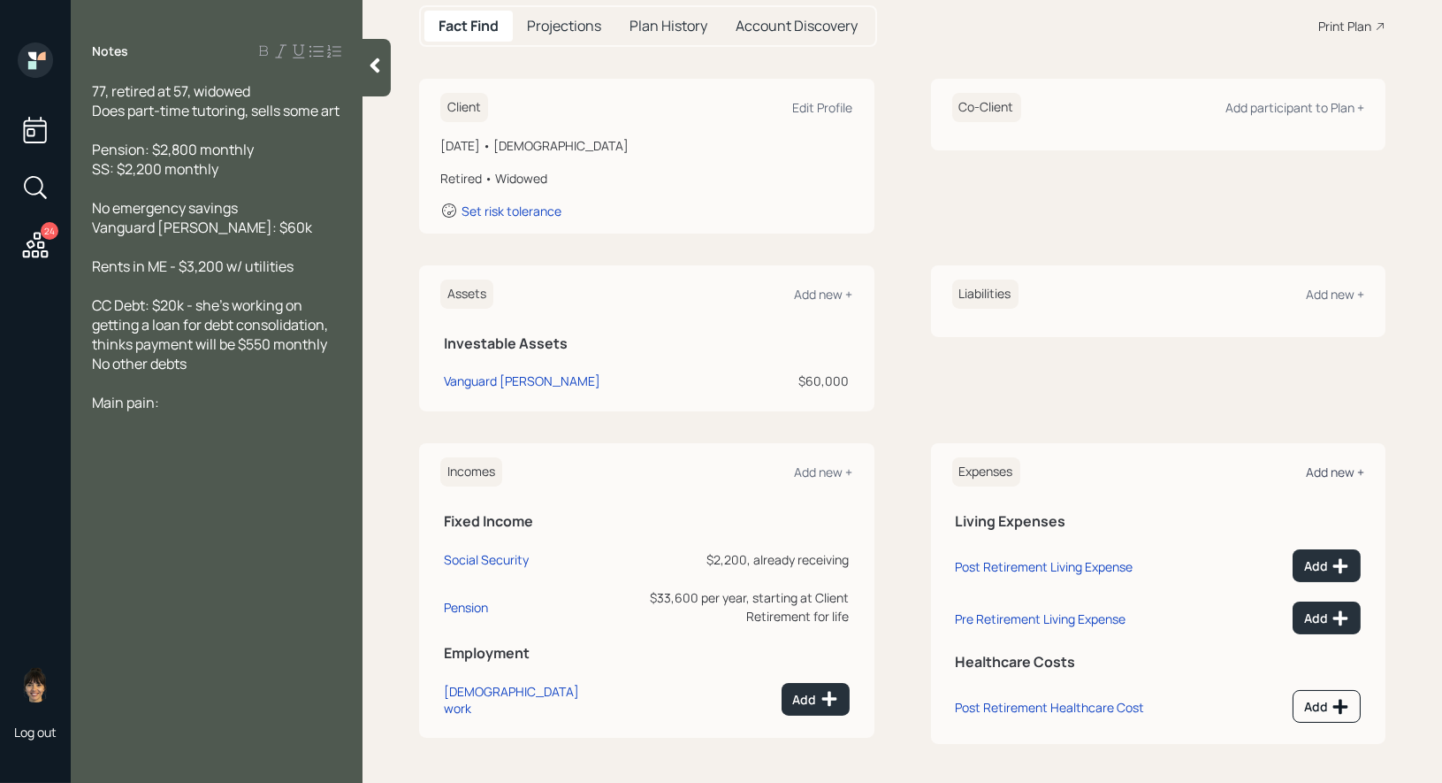
click at [1332, 472] on div "Add new +" at bounding box center [1335, 471] width 58 height 17
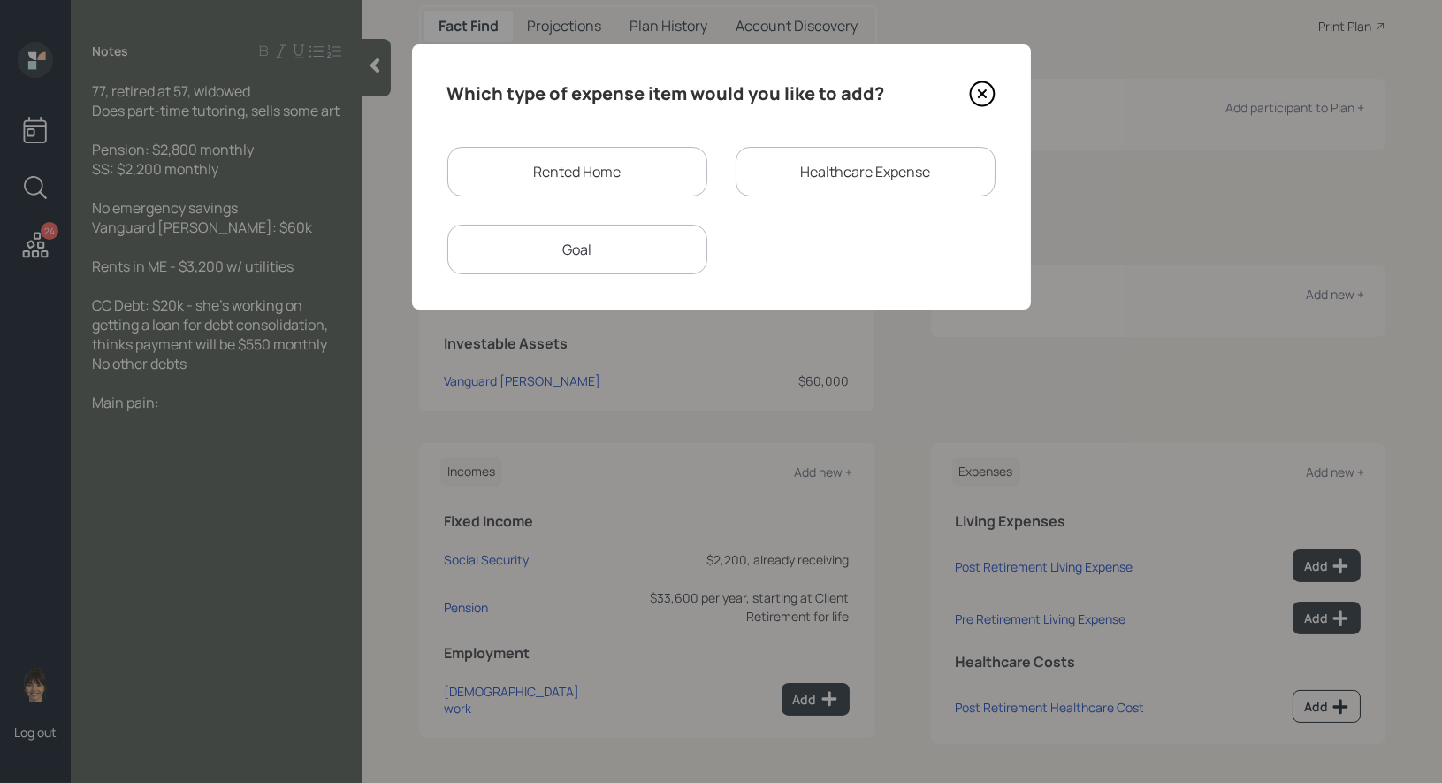
click at [583, 178] on div "Rented Home" at bounding box center [577, 172] width 260 height 50
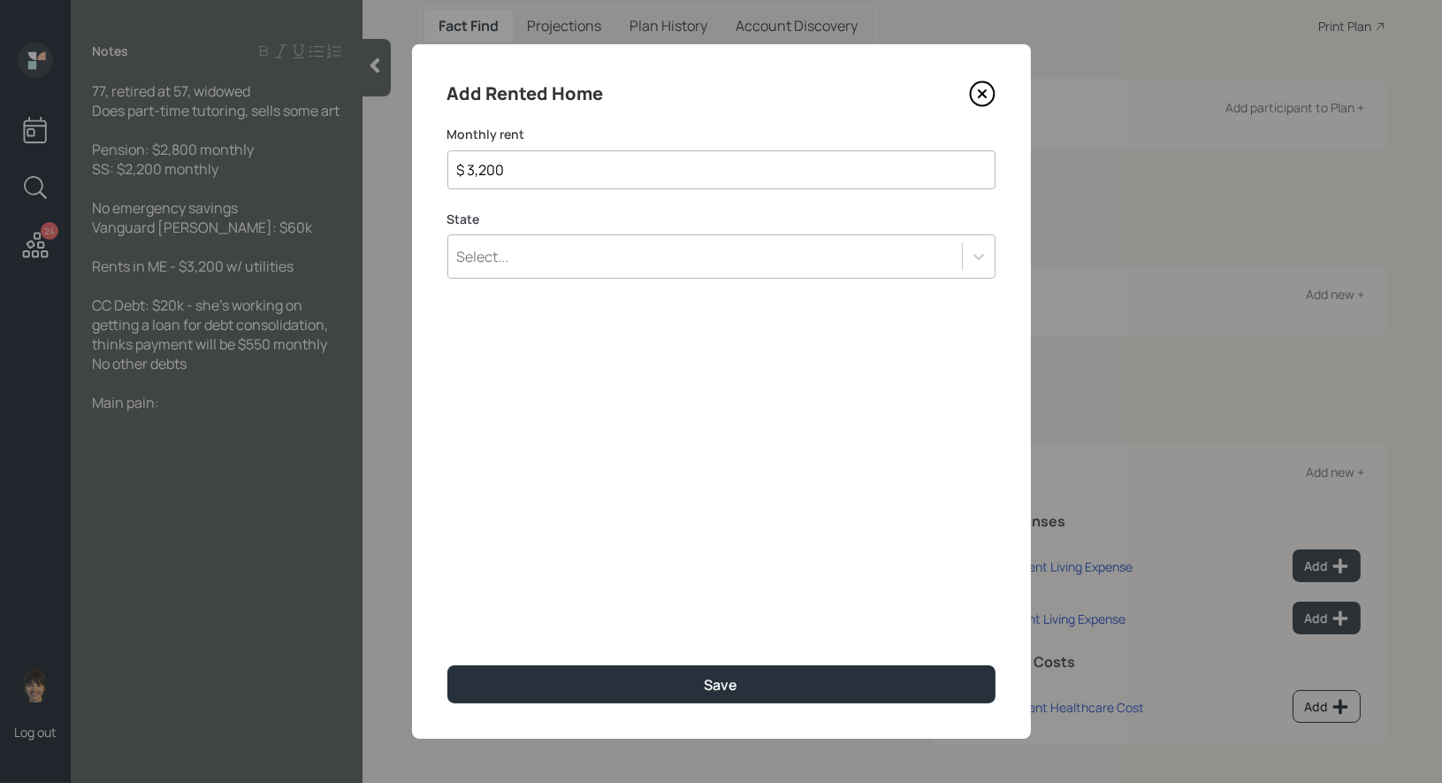
type input "$ 3,200"
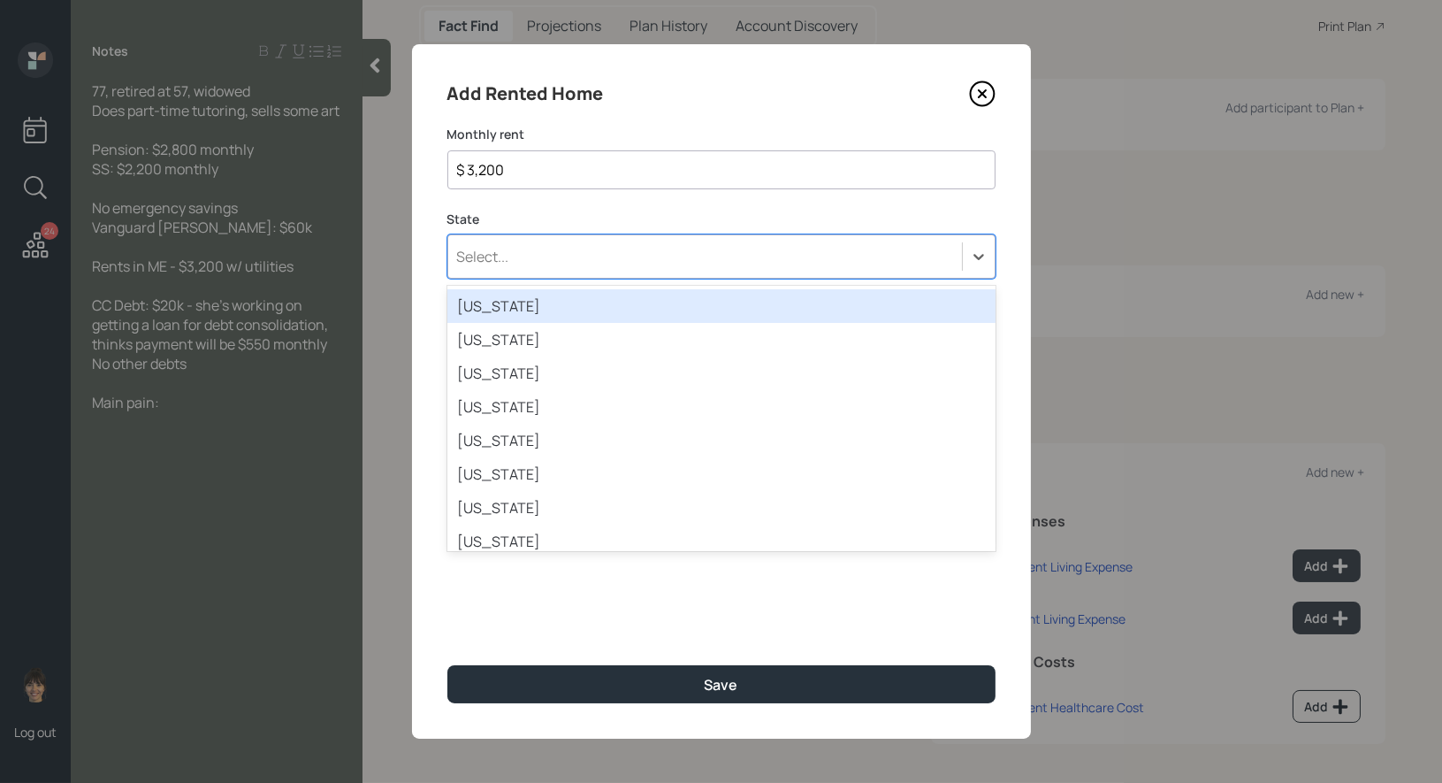
click at [632, 261] on div "Select..." at bounding box center [705, 256] width 514 height 30
type input "me"
click at [576, 311] on div "[US_STATE]" at bounding box center [721, 306] width 548 height 34
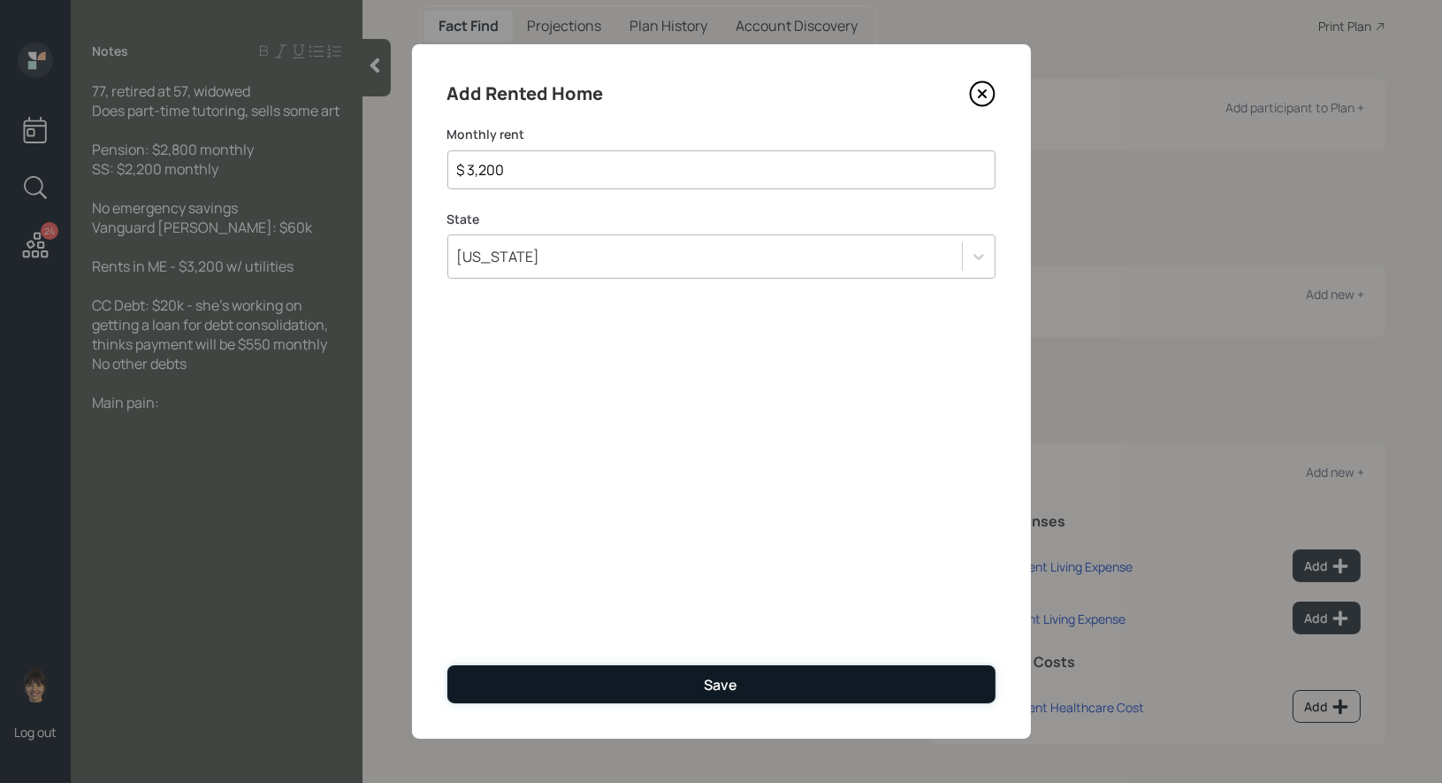
click at [595, 683] on button "Save" at bounding box center [721, 684] width 548 height 38
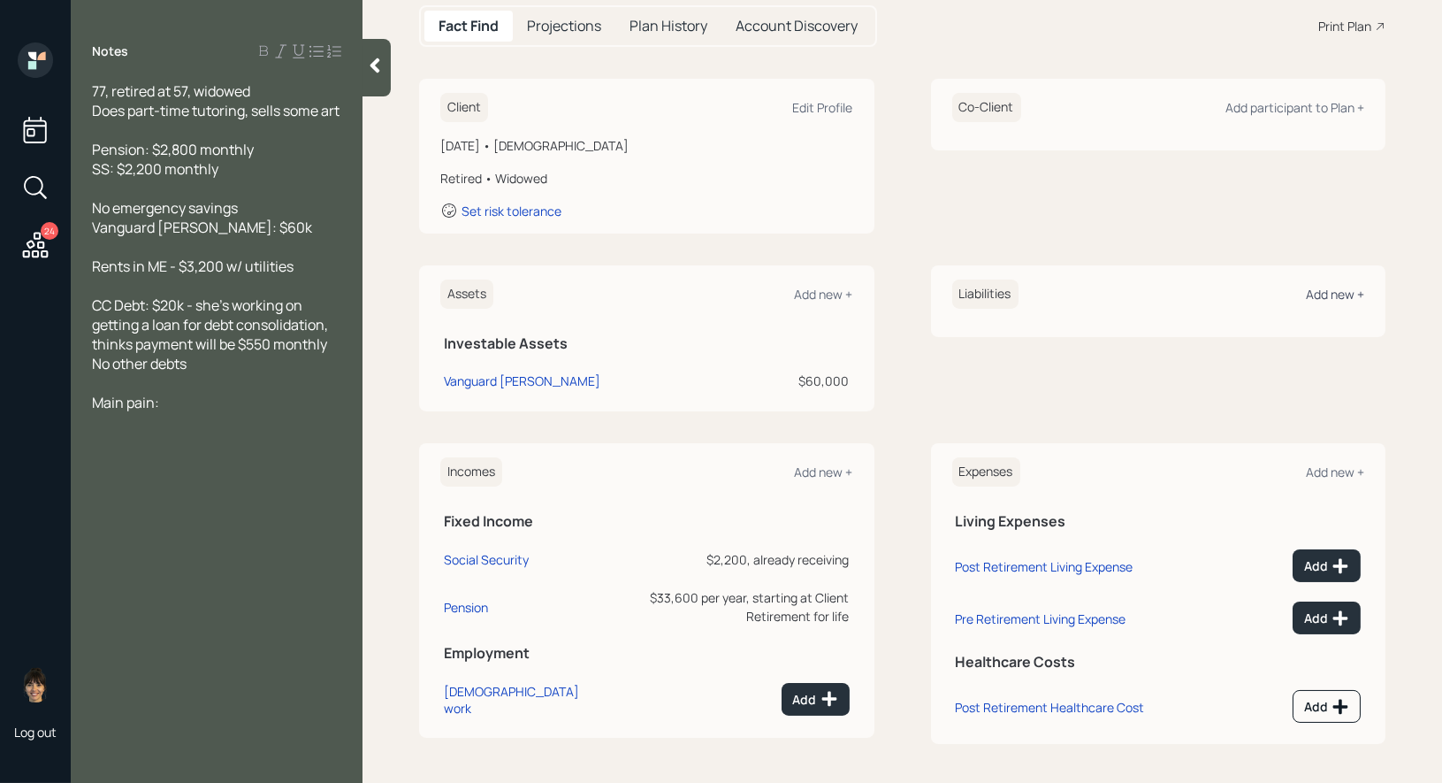
click at [1342, 292] on div "Add new +" at bounding box center [1335, 294] width 58 height 17
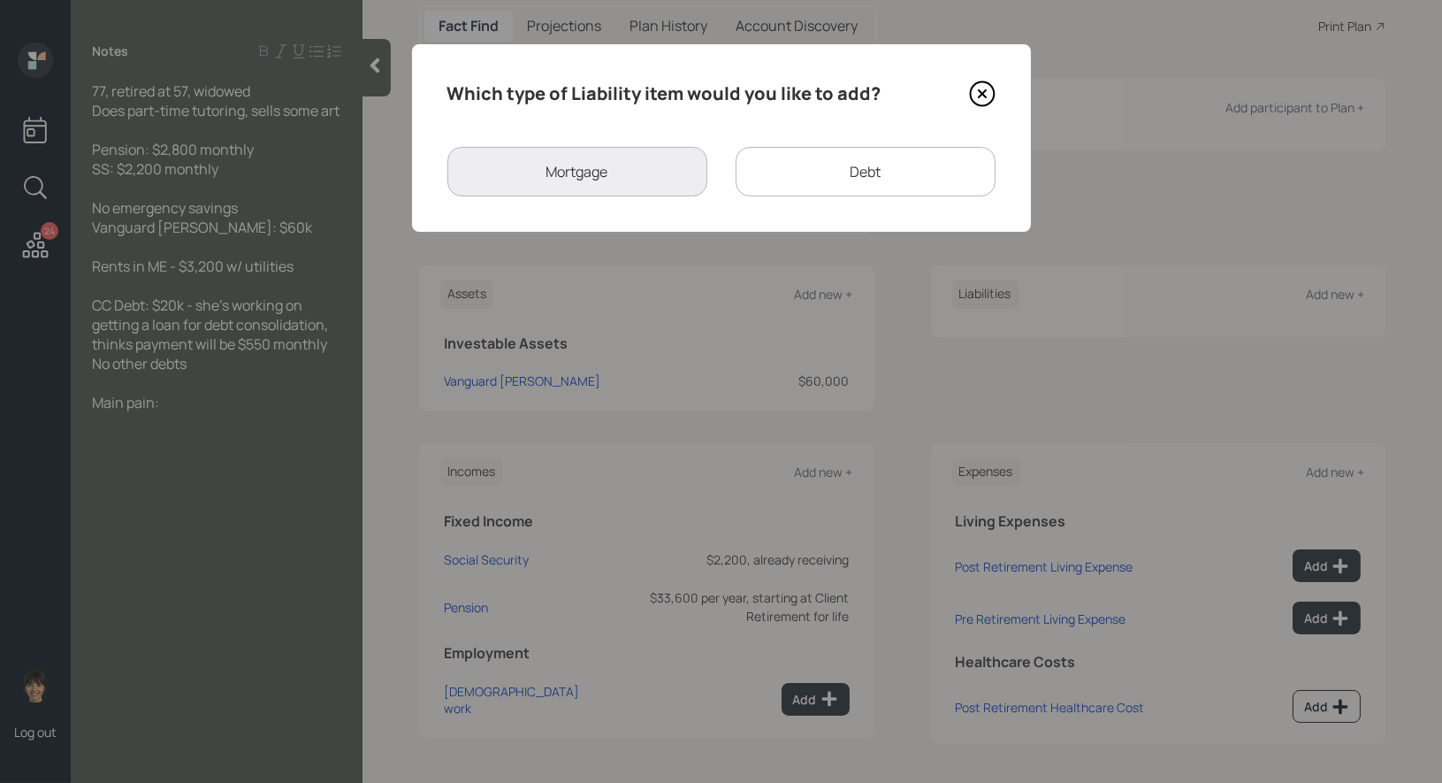
click at [829, 157] on div "Debt" at bounding box center [866, 172] width 260 height 50
select select "credit_card"
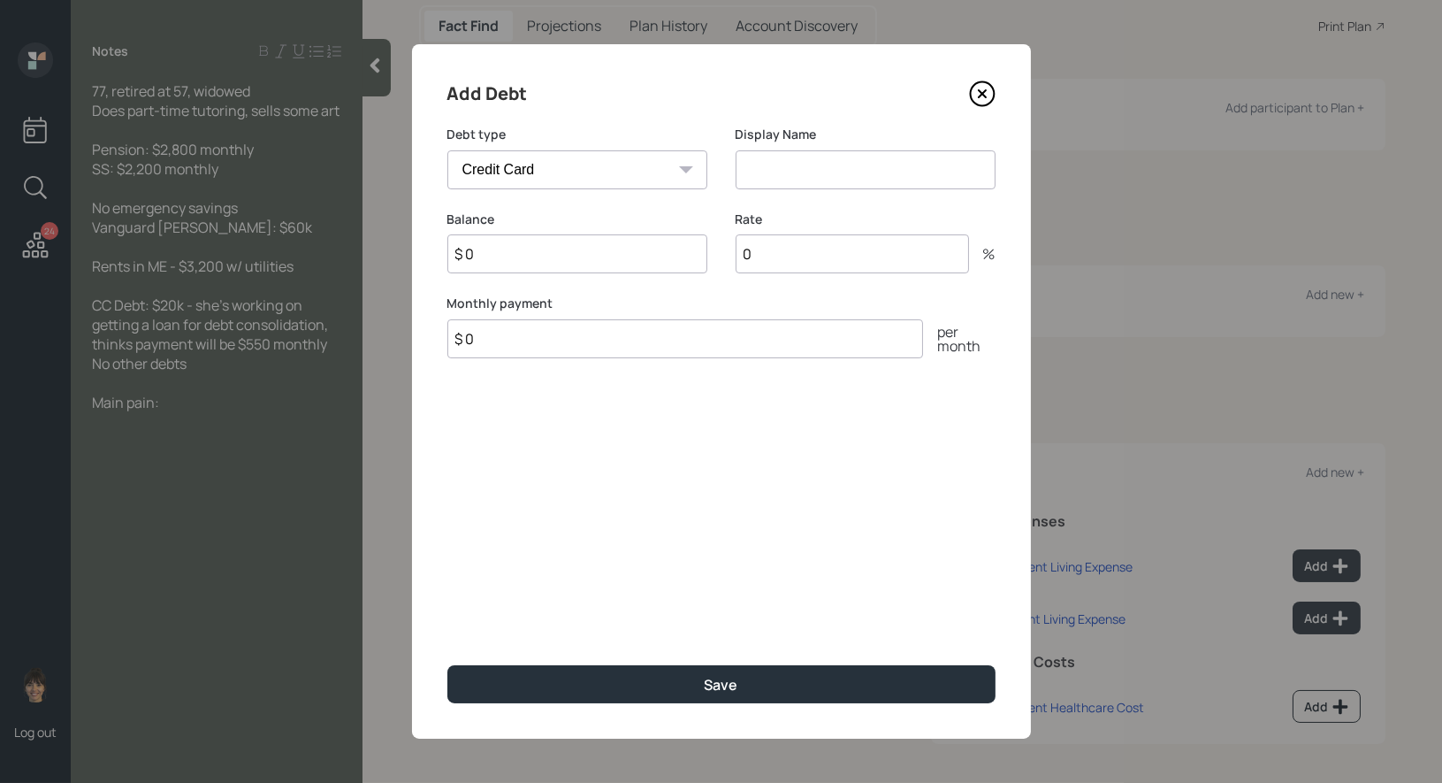
click at [764, 171] on input at bounding box center [866, 169] width 260 height 39
type input "Credit Cards"
click at [583, 244] on input "$ 0" at bounding box center [577, 253] width 260 height 39
type input "$ 20,000"
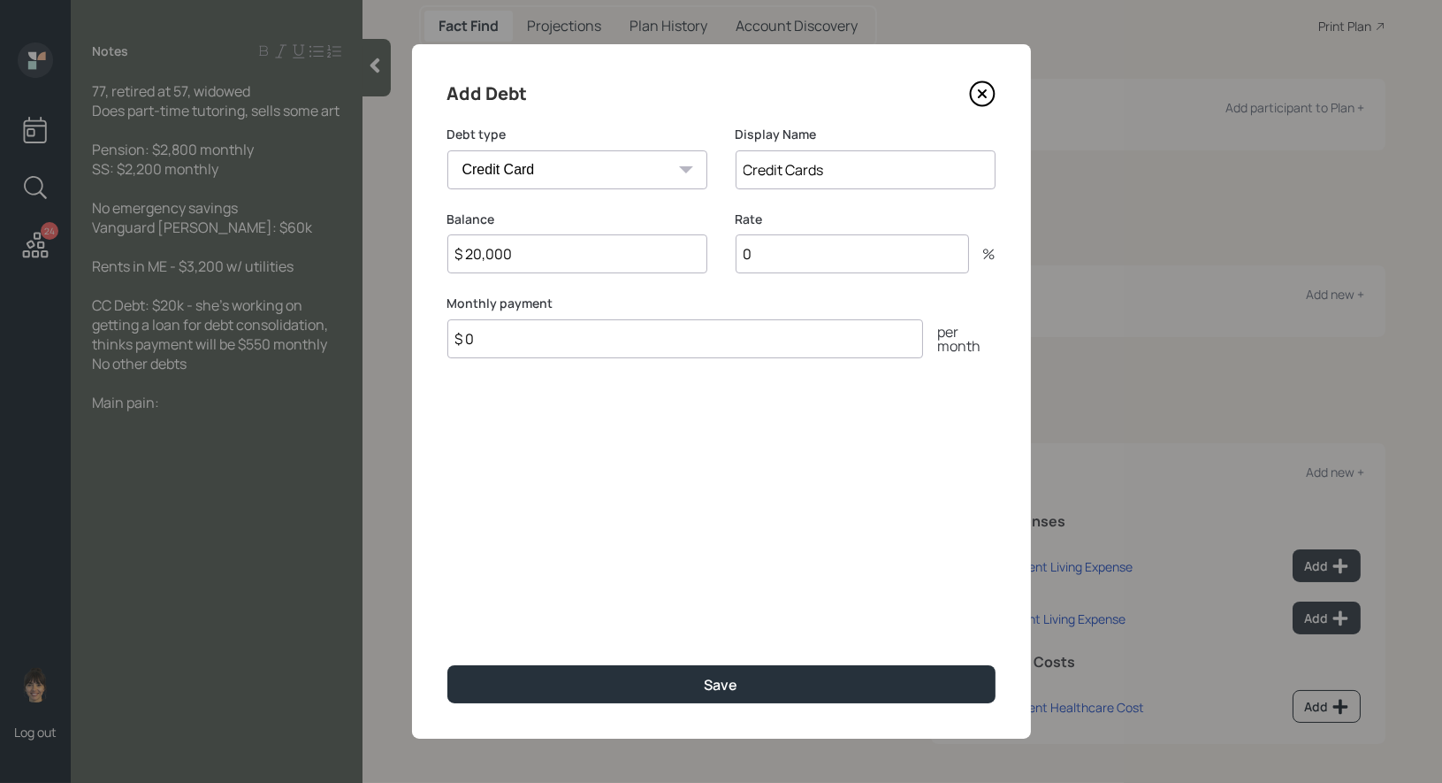
click at [554, 338] on input "$ 0" at bounding box center [685, 338] width 476 height 39
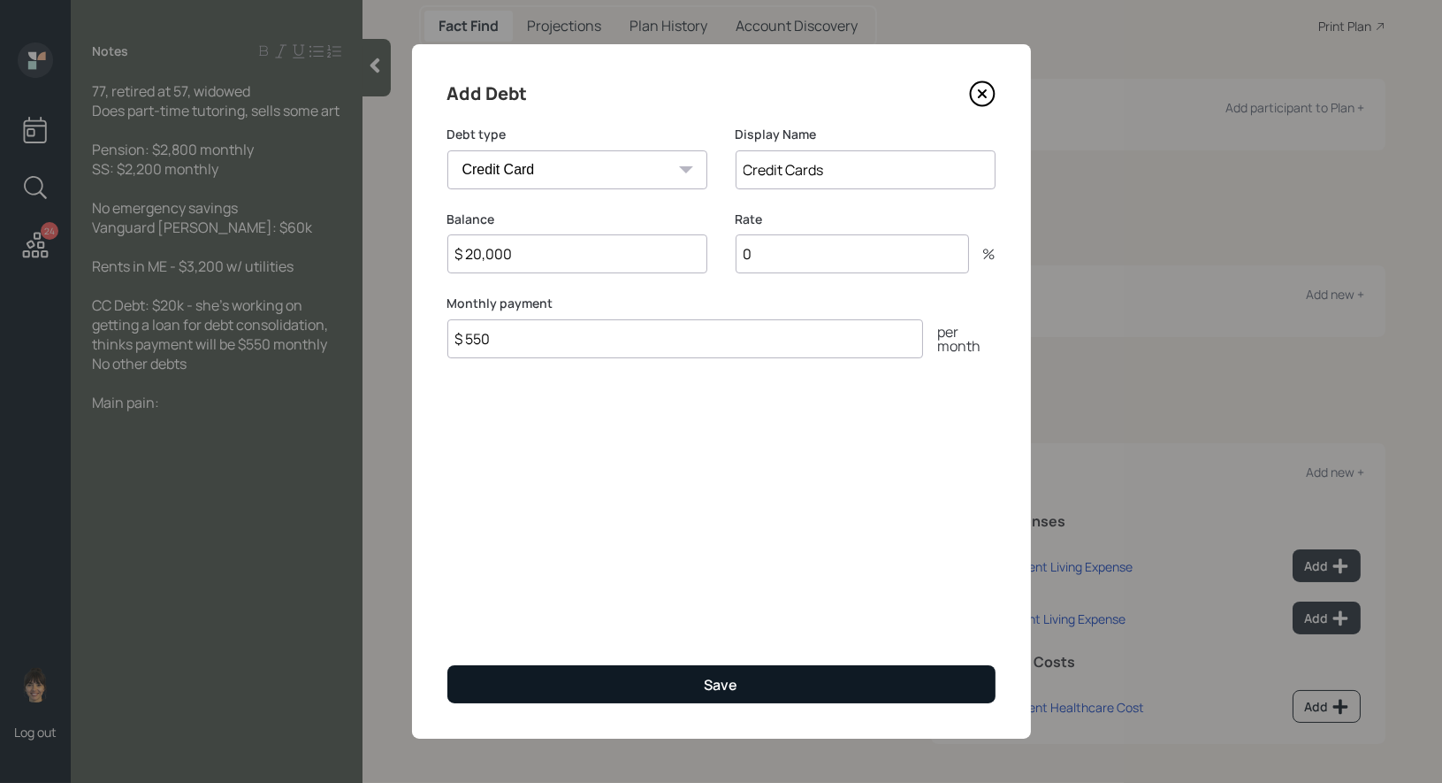
type input "$ 550"
click at [619, 687] on button "Save" at bounding box center [721, 684] width 548 height 38
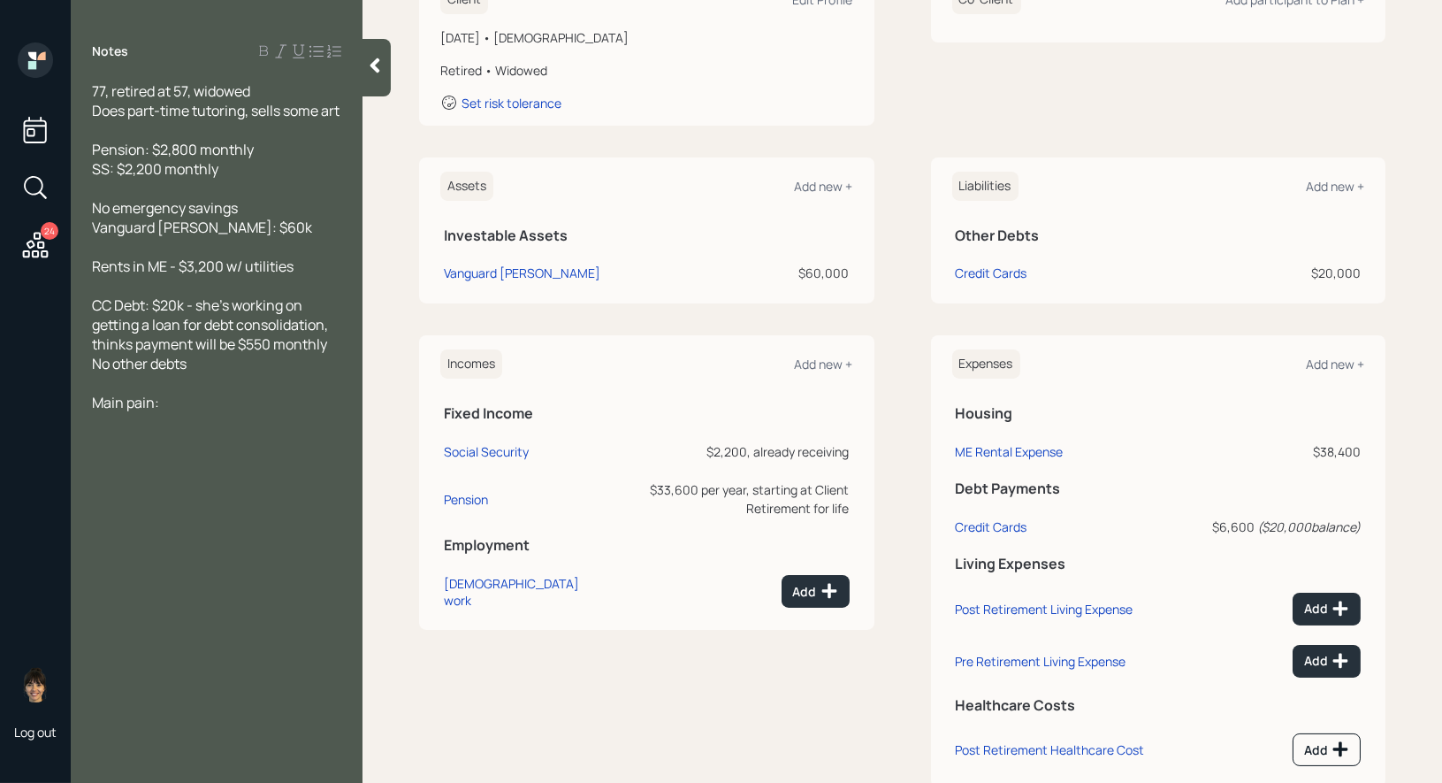
scroll to position [339, 0]
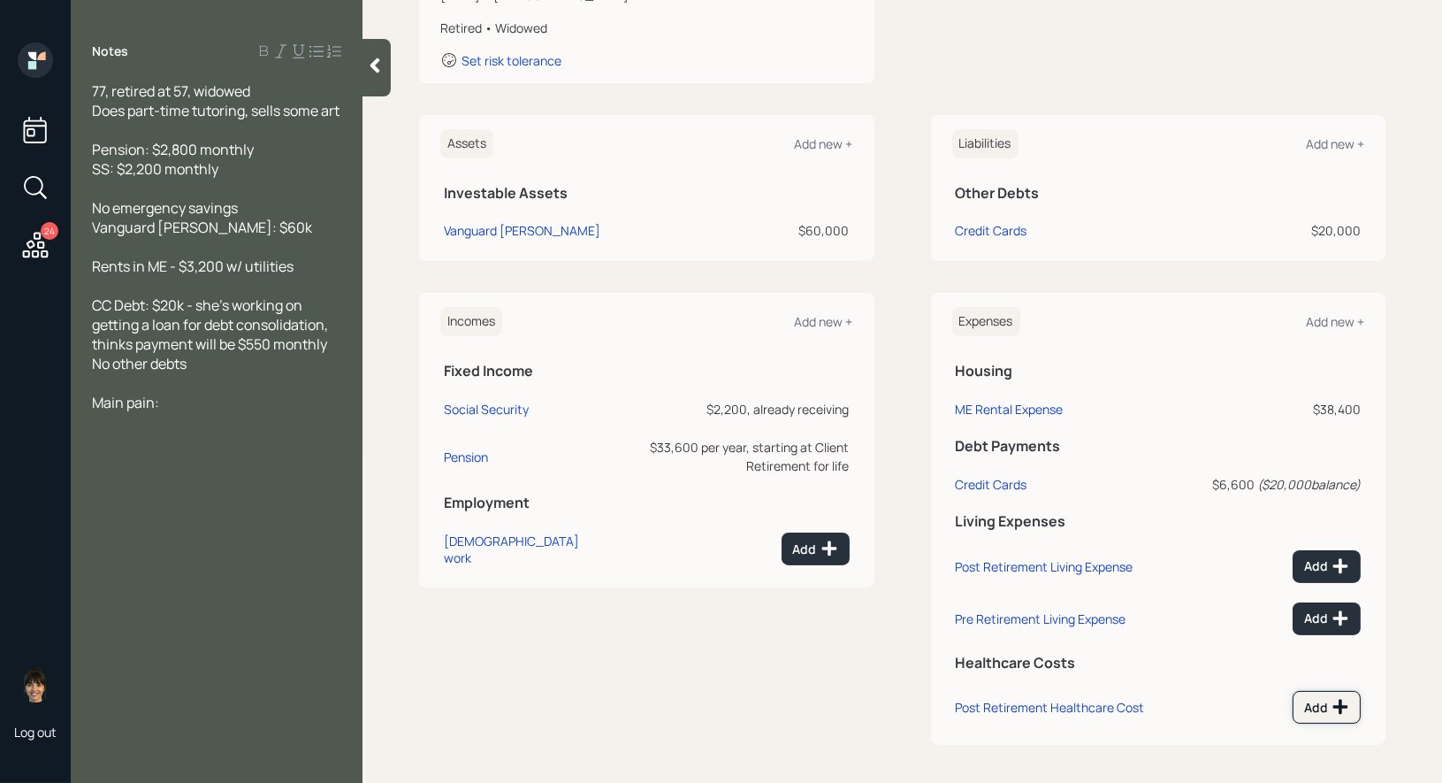
click at [1305, 712] on button "Add" at bounding box center [1327, 707] width 68 height 33
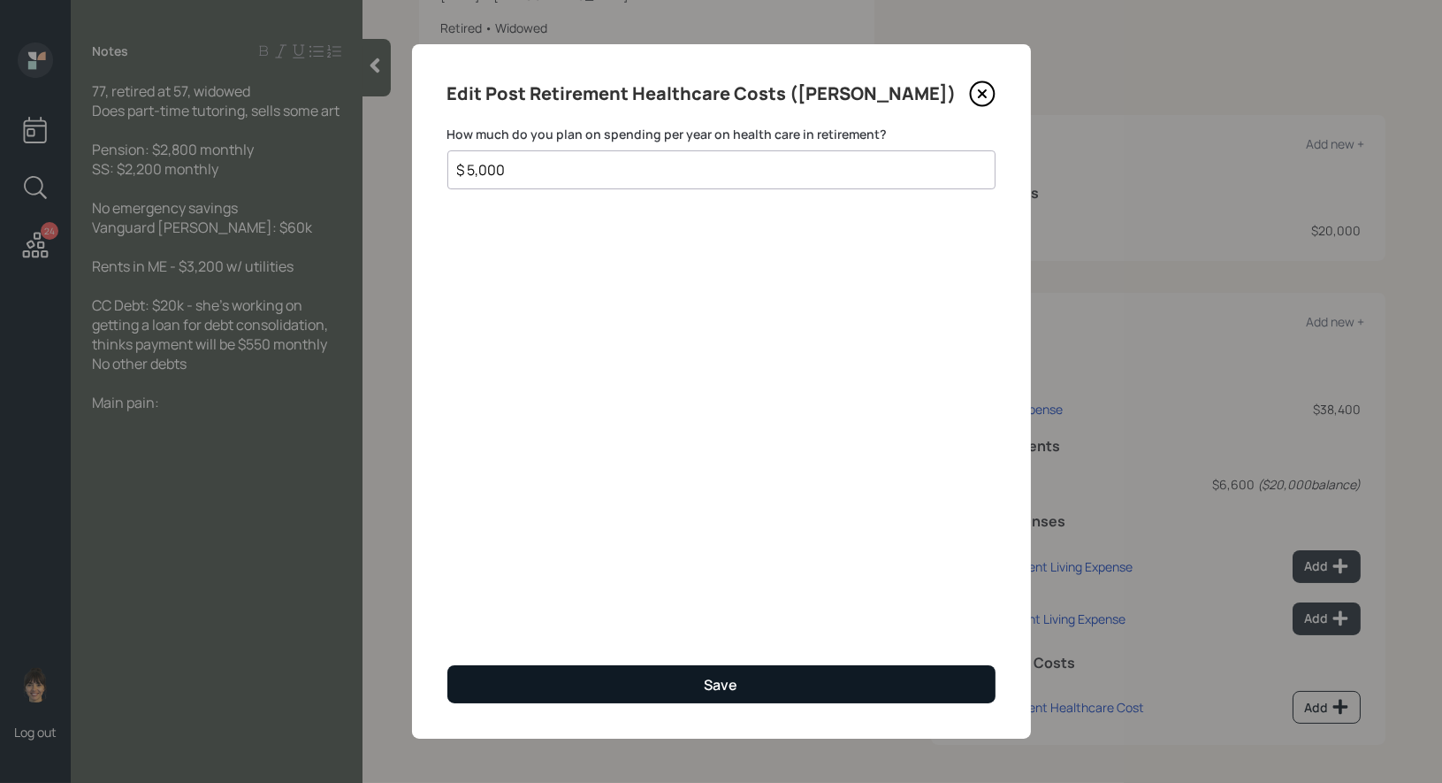
type input "$ 5,000"
click at [897, 691] on button "Save" at bounding box center [721, 684] width 548 height 38
